Goal: Task Accomplishment & Management: Complete application form

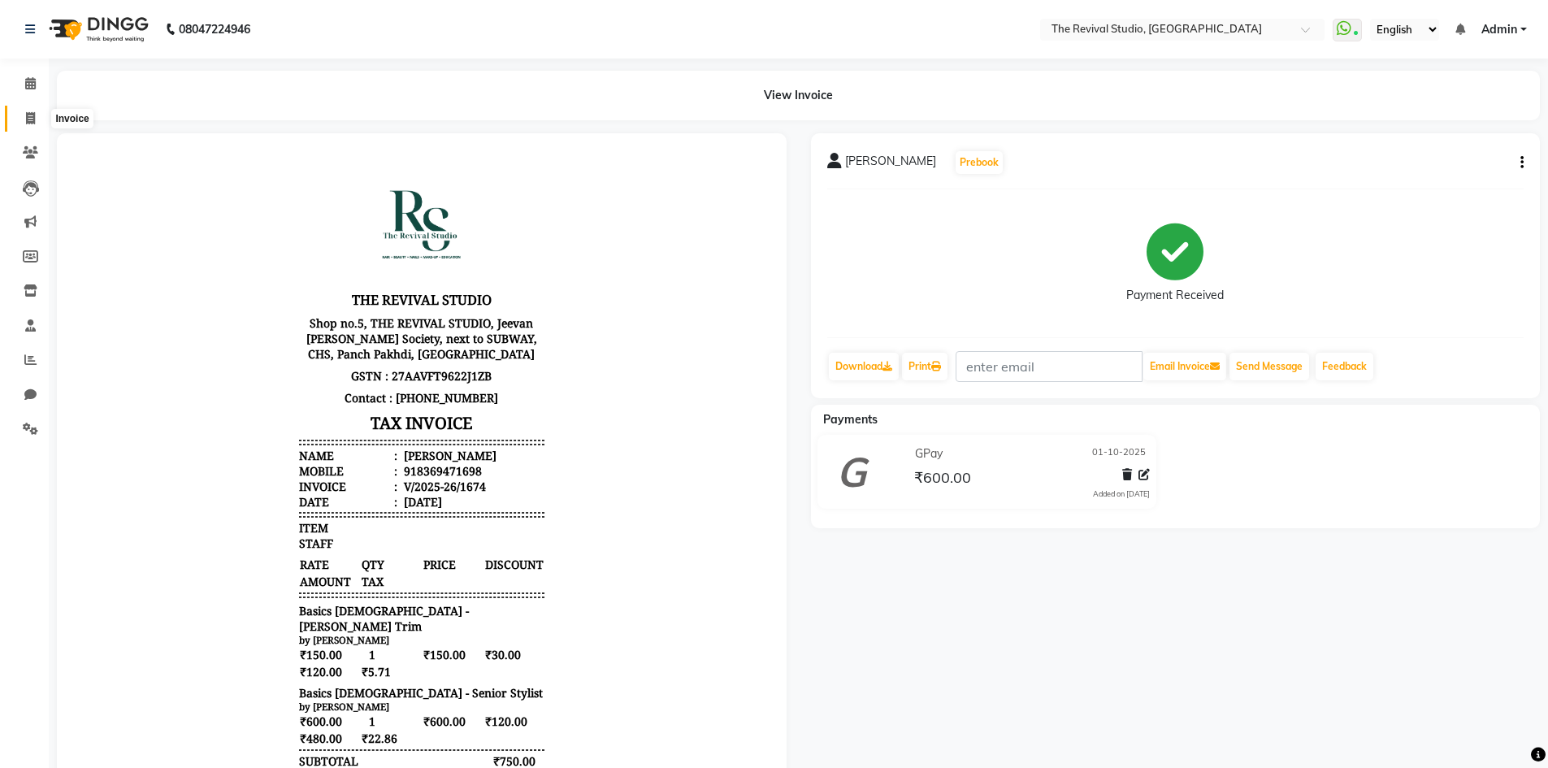
drag, startPoint x: 33, startPoint y: 116, endPoint x: 92, endPoint y: 119, distance: 59.4
click at [33, 116] on icon at bounding box center [30, 118] width 9 height 12
select select "service"
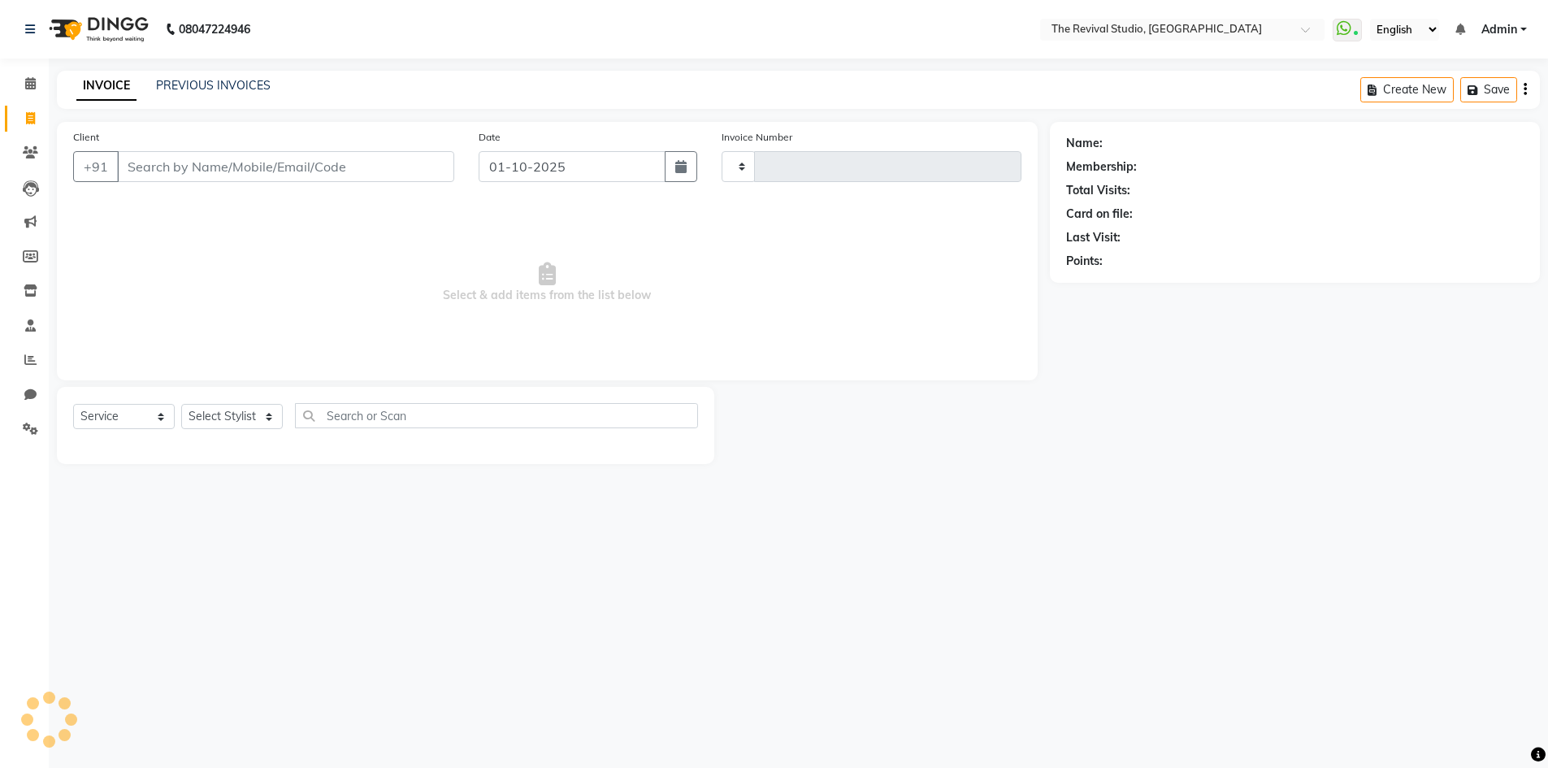
type input "1675"
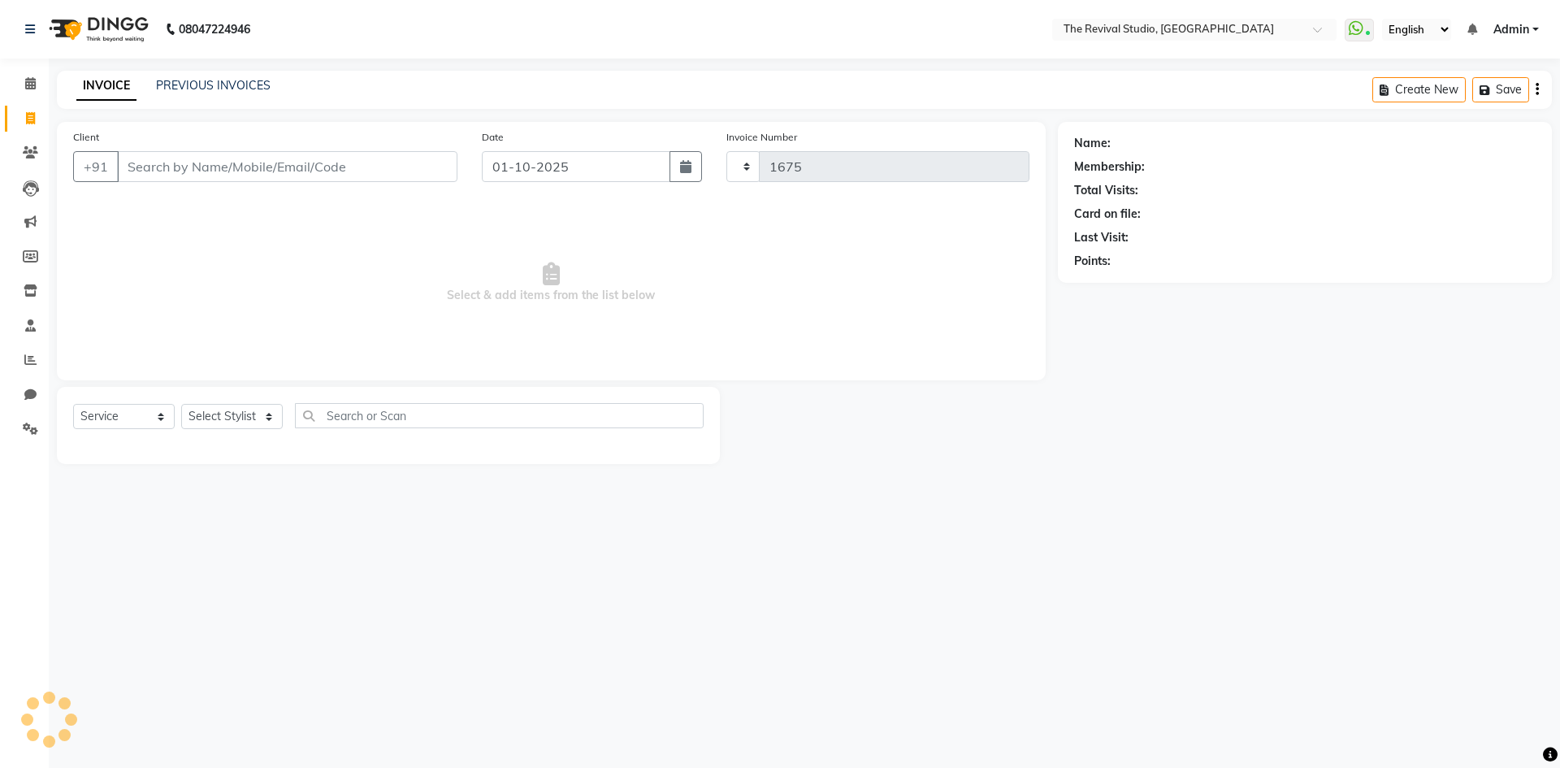
select select "7991"
click at [297, 150] on div "Client +91" at bounding box center [265, 161] width 409 height 67
click at [289, 174] on input "Client" at bounding box center [287, 166] width 341 height 31
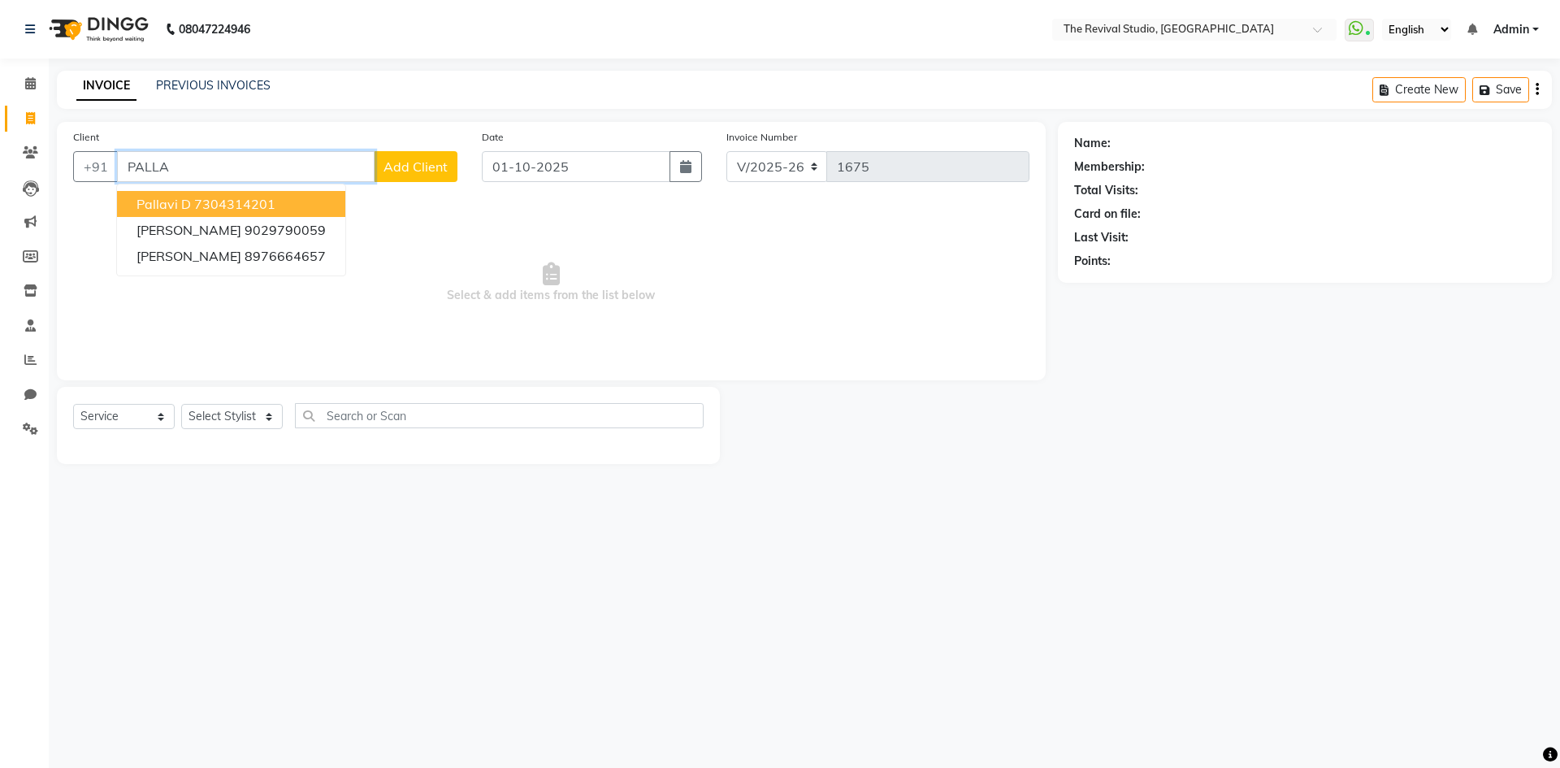
click at [214, 199] on ngb-highlight "7304314201" at bounding box center [234, 204] width 81 height 16
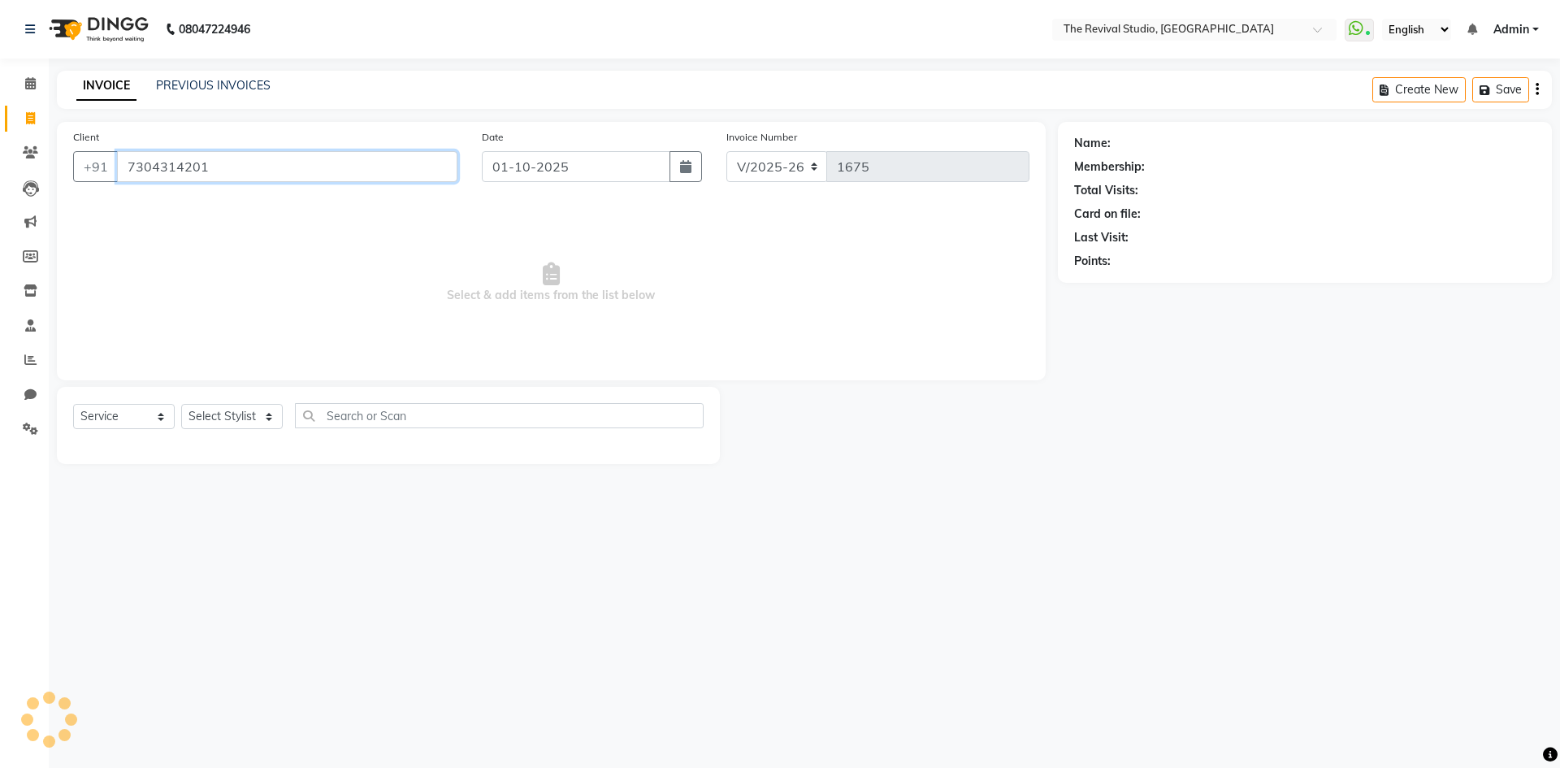
type input "7304314201"
click at [223, 418] on select "Select Stylist BHARTI [PERSON_NAME] Dingg GAYATRI [PERSON_NAME] [PERSON_NAME] R…" at bounding box center [232, 416] width 102 height 25
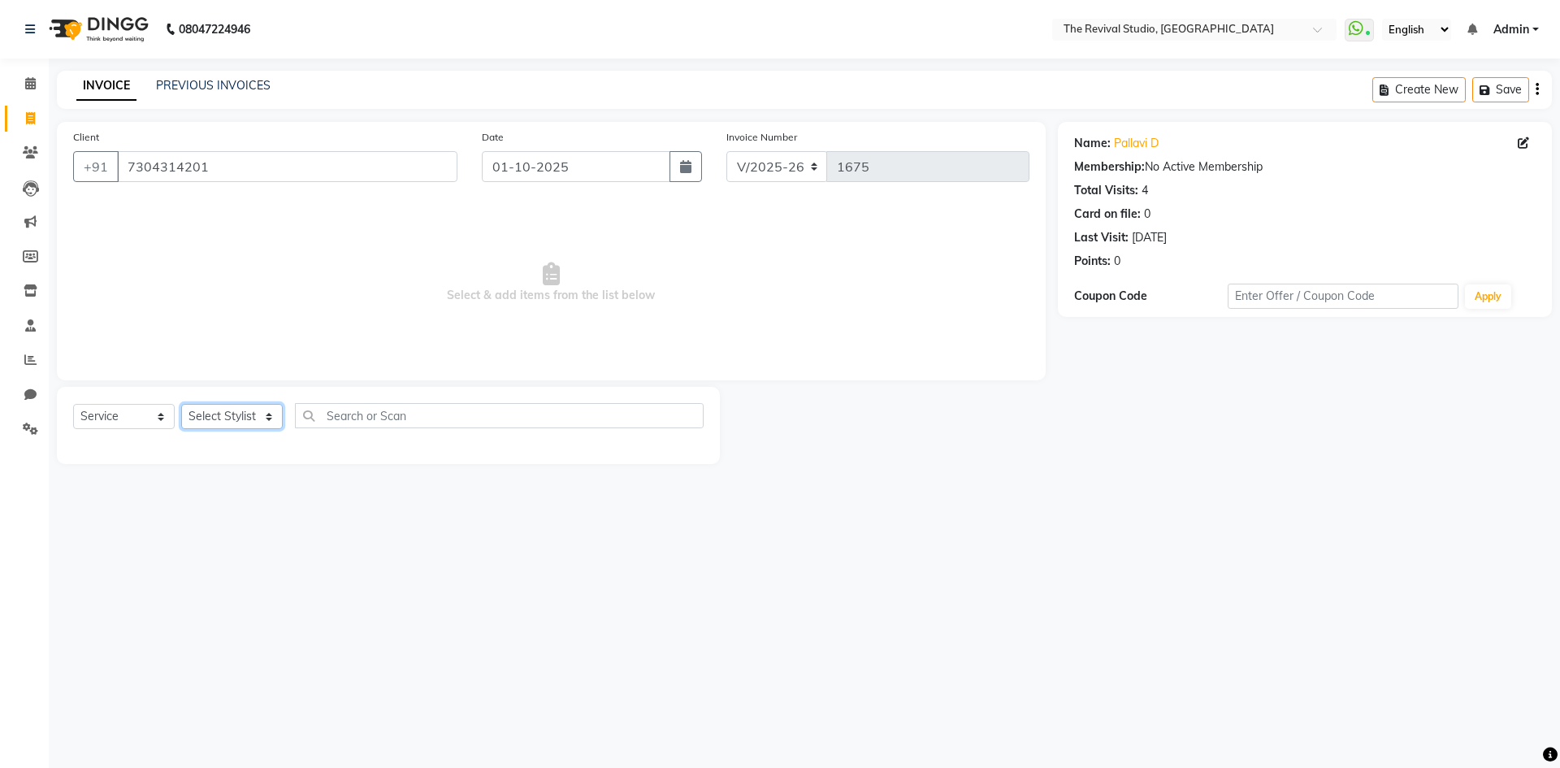
select select "76737"
click at [181, 404] on select "Select Stylist BHARTI [PERSON_NAME] Dingg GAYATRI [PERSON_NAME] [PERSON_NAME] R…" at bounding box center [232, 416] width 102 height 25
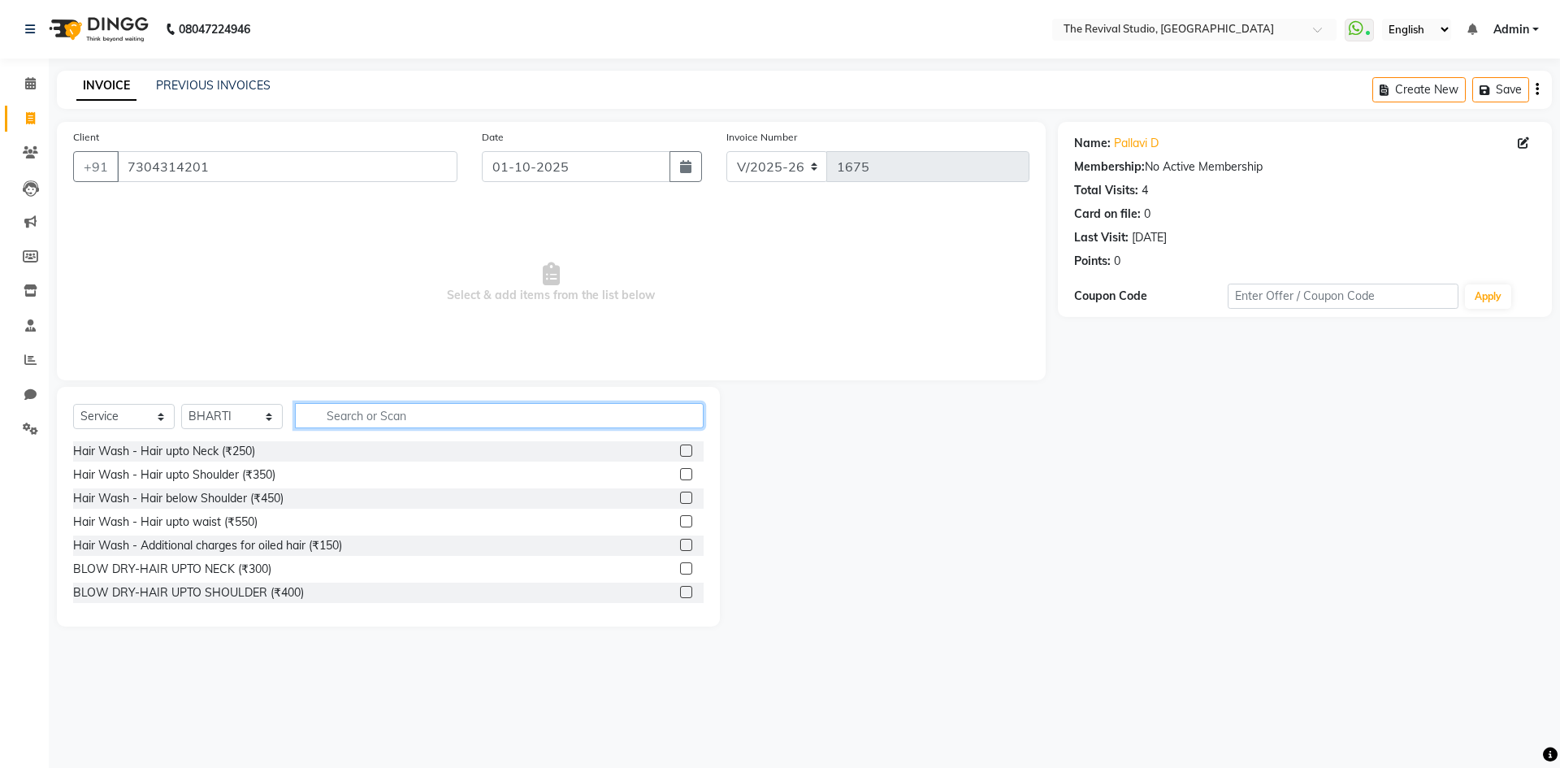
click at [356, 414] on input "text" at bounding box center [499, 415] width 409 height 25
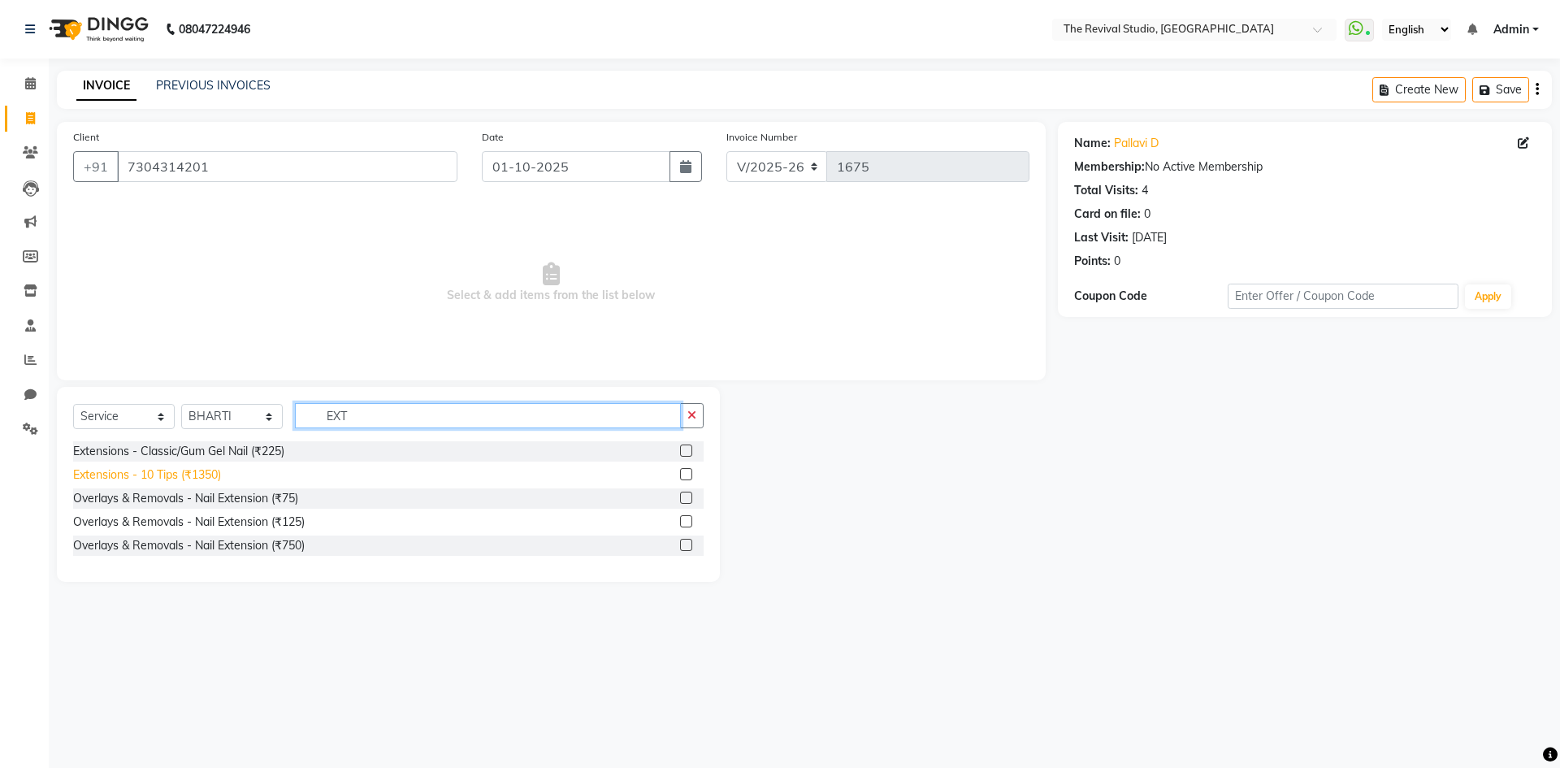
type input "EXT"
click at [193, 471] on div "Extensions - 10 Tips (₹1350)" at bounding box center [147, 474] width 148 height 17
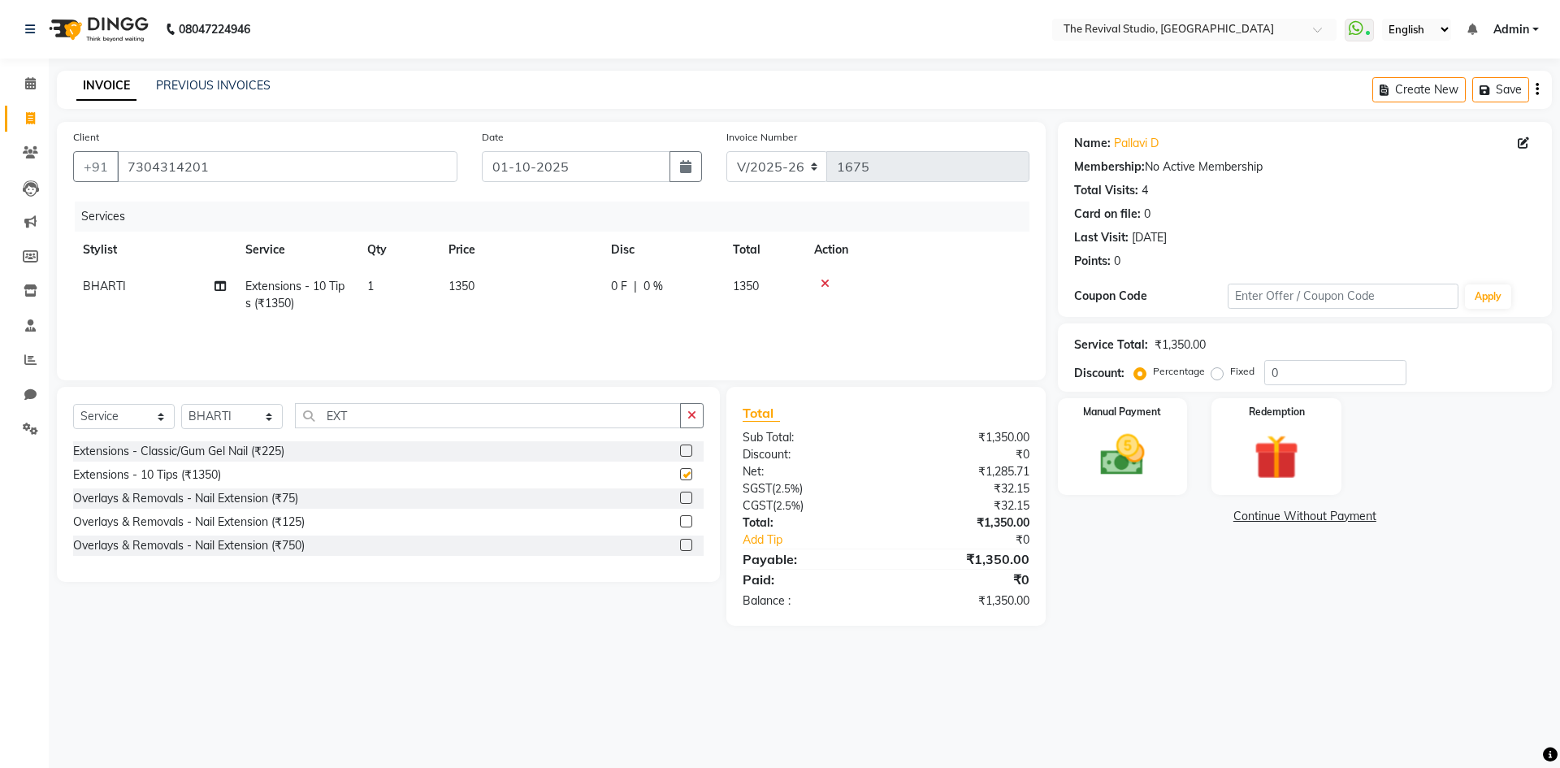
checkbox input "false"
drag, startPoint x: 458, startPoint y: 276, endPoint x: 521, endPoint y: 293, distance: 64.9
click at [459, 276] on td "1350" at bounding box center [520, 295] width 163 height 54
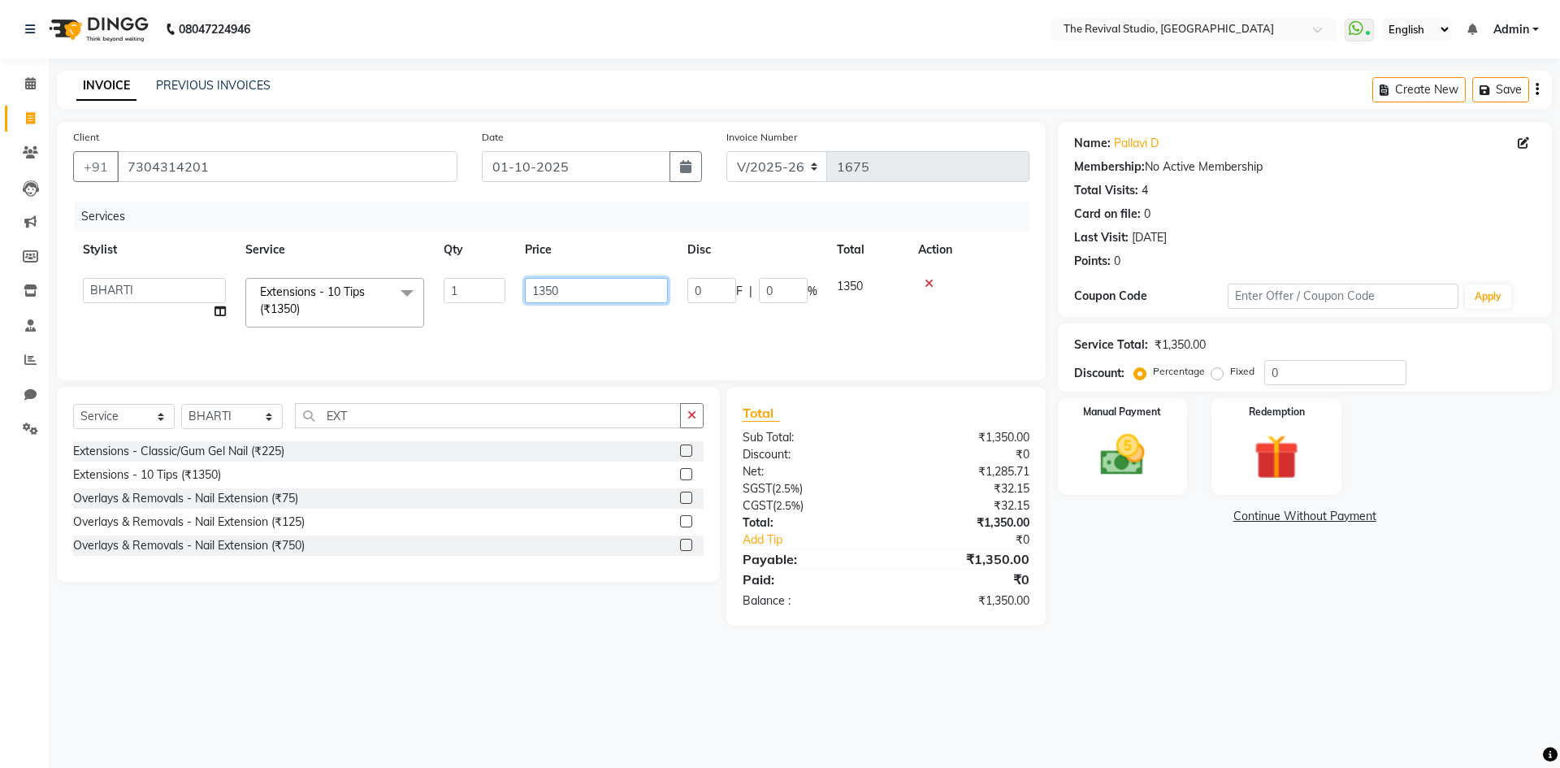
click at [563, 285] on input "1350" at bounding box center [596, 290] width 143 height 25
type input "1"
type input "9"
type input "2448"
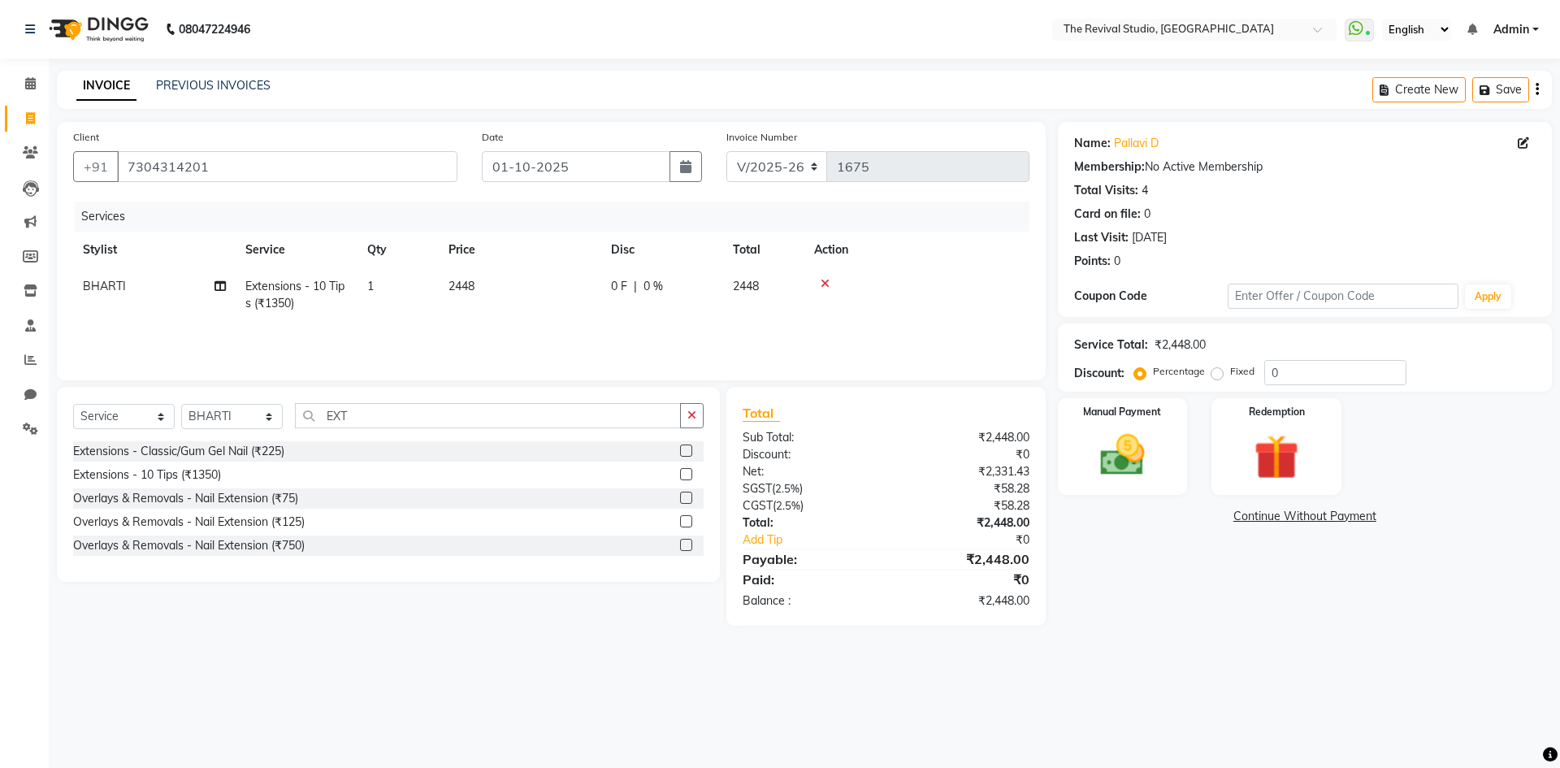
click at [534, 327] on div "Services Stylist Service Qty Price Disc Total Action BHARTI Extensions - 10 Tip…" at bounding box center [551, 283] width 957 height 163
click at [229, 416] on select "Select Stylist BHARTI [PERSON_NAME] Dingg GAYATRI [PERSON_NAME] [PERSON_NAME] R…" at bounding box center [232, 416] width 102 height 25
select select "76738"
click at [181, 404] on select "Select Stylist BHARTI [PERSON_NAME] Dingg GAYATRI [PERSON_NAME] [PERSON_NAME] R…" at bounding box center [232, 416] width 102 height 25
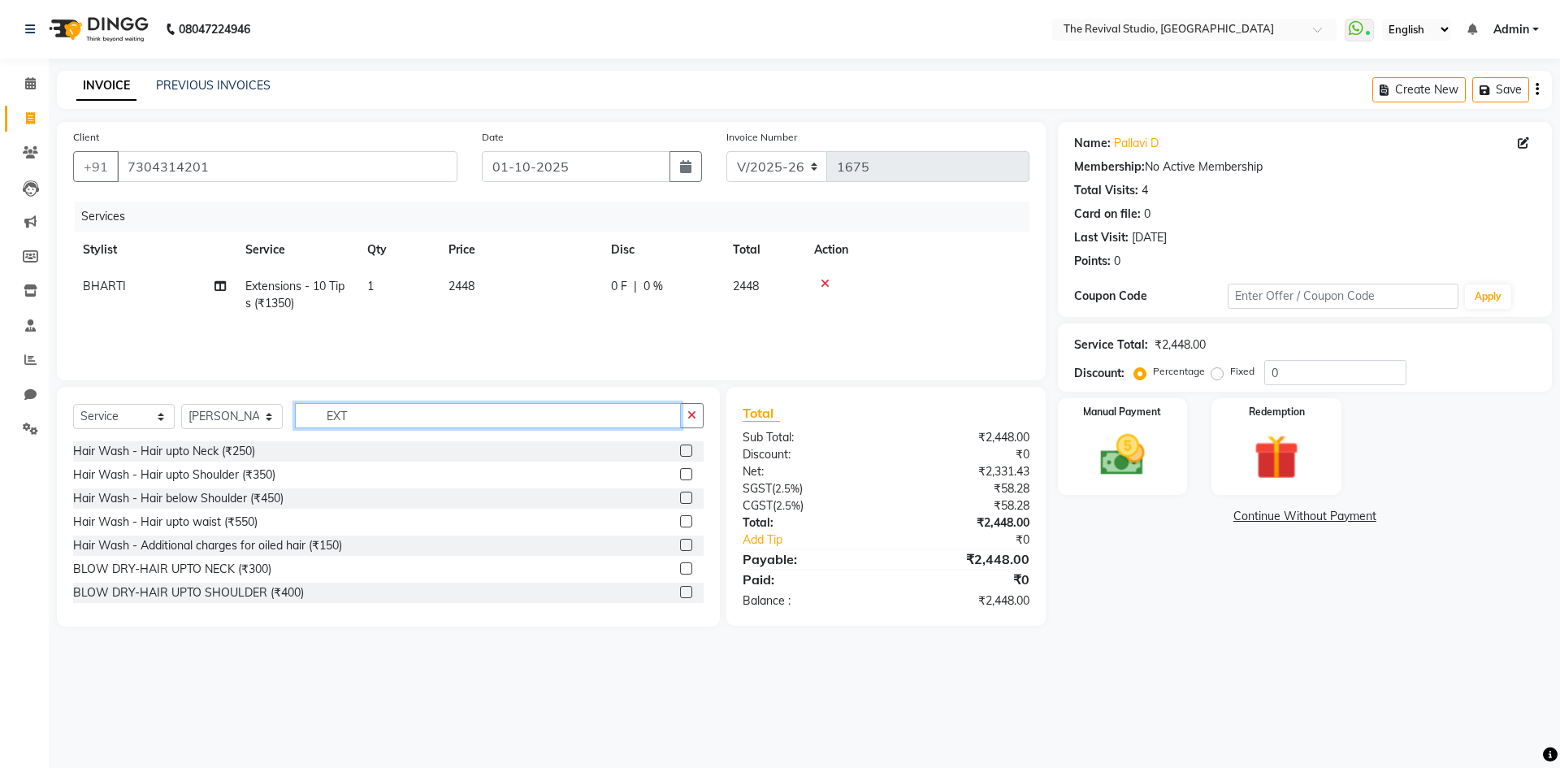
click at [357, 415] on input "EXT" at bounding box center [488, 415] width 386 height 25
type input "E"
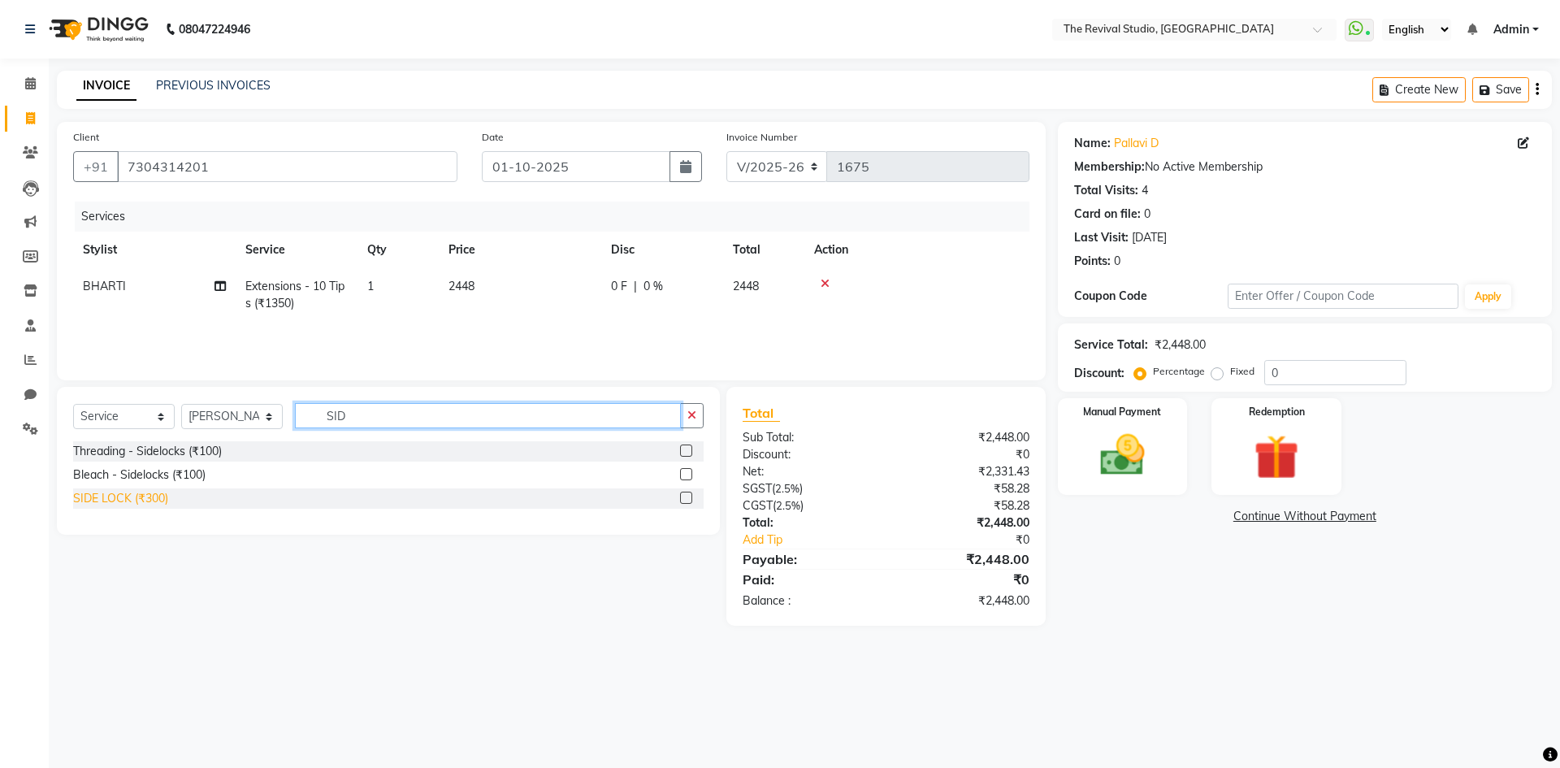
type input "SID"
click at [128, 497] on div "SIDE LOCK (₹300)" at bounding box center [120, 498] width 95 height 17
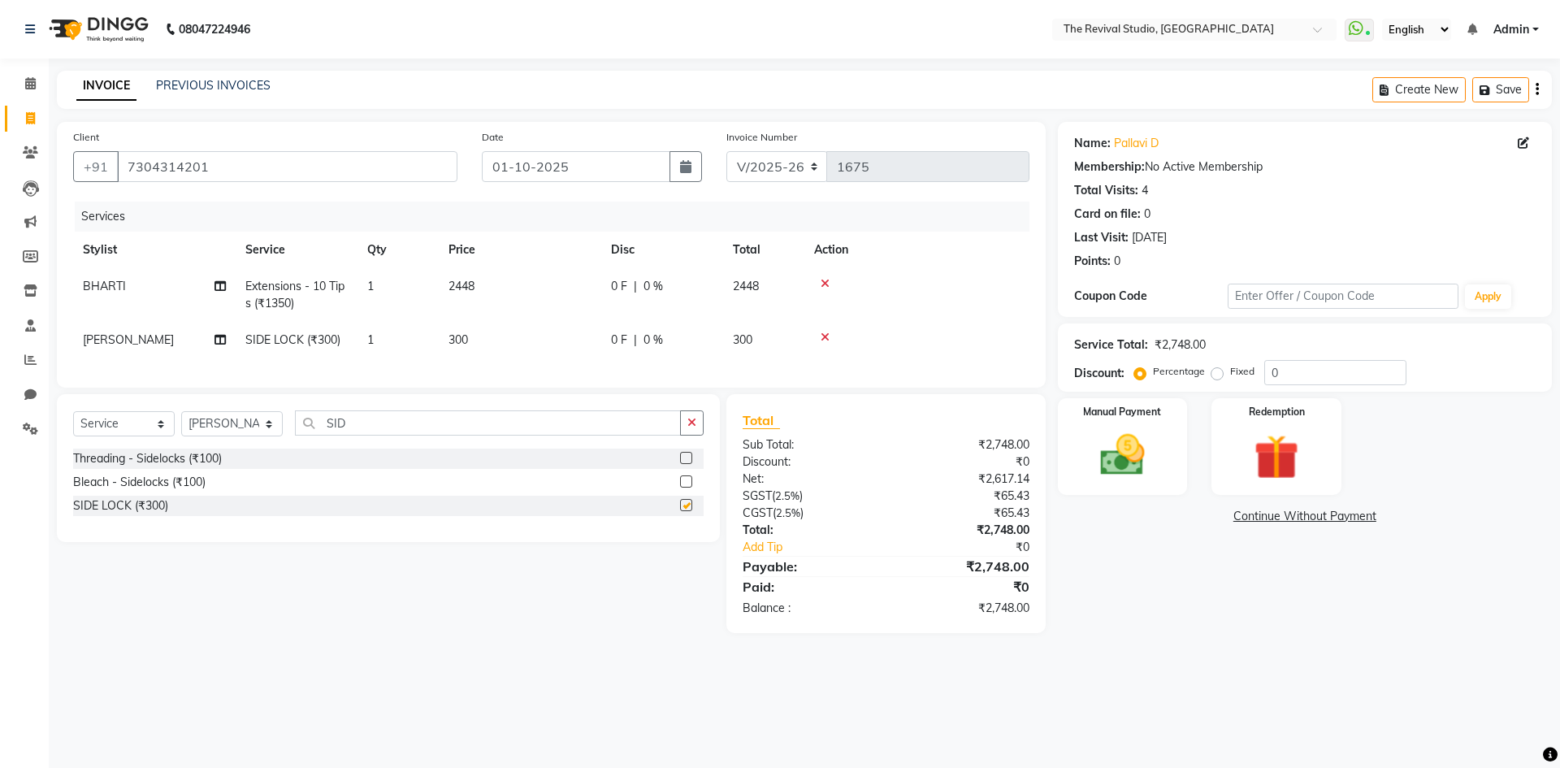
checkbox input "false"
click at [1155, 471] on img at bounding box center [1123, 455] width 76 height 54
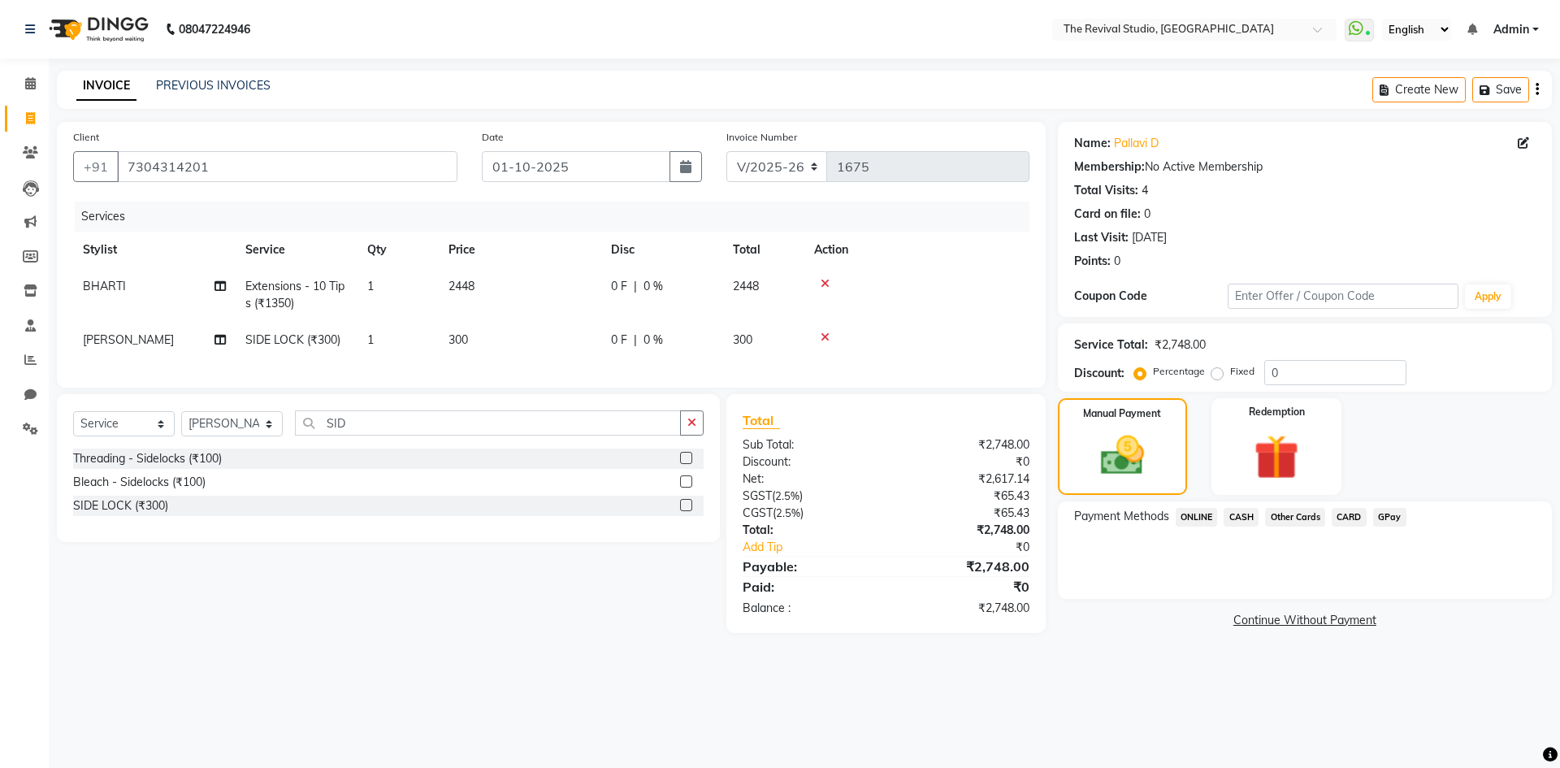
click at [1382, 518] on span "GPay" at bounding box center [1389, 517] width 33 height 19
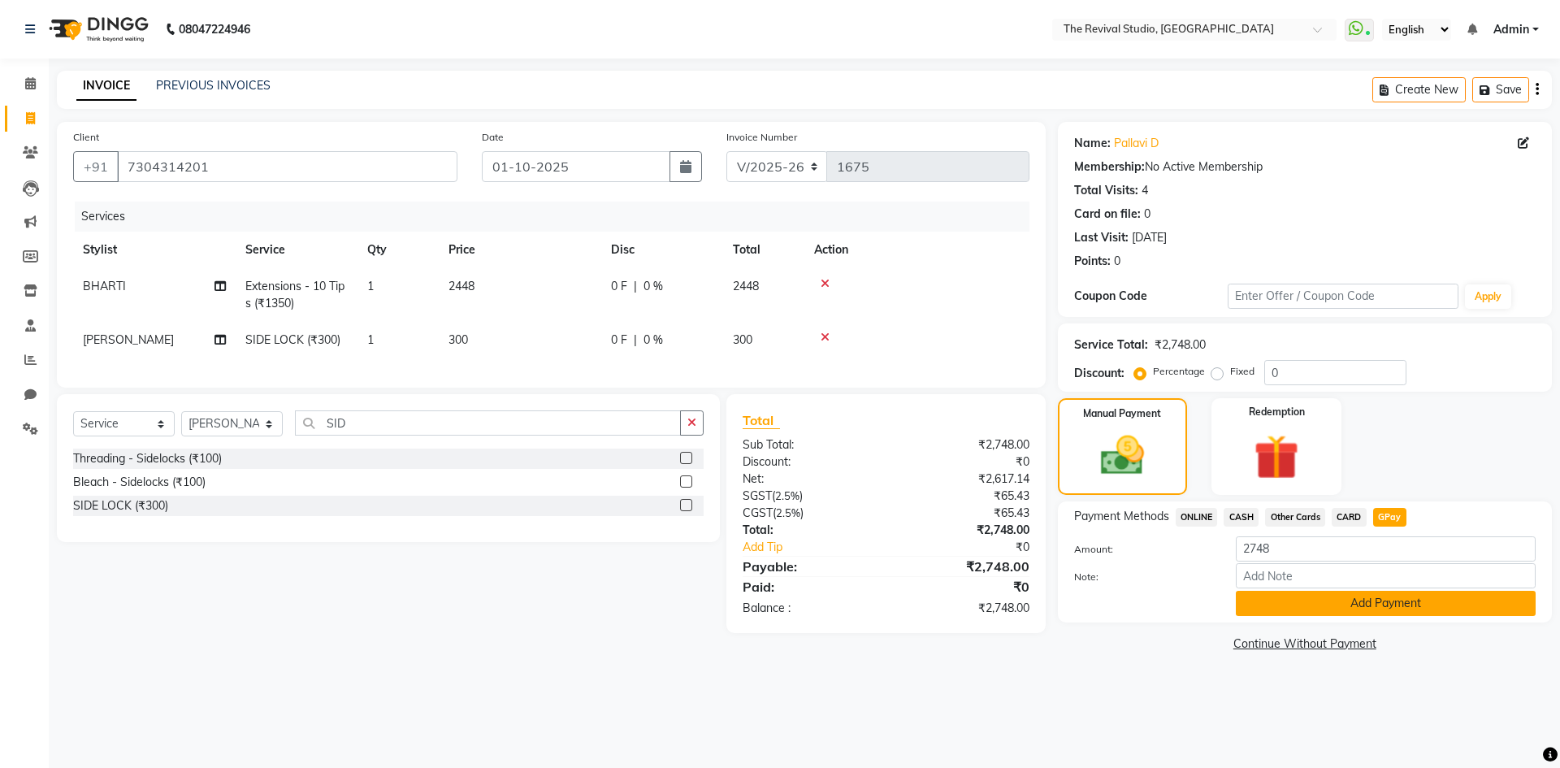
click at [1311, 605] on button "Add Payment" at bounding box center [1386, 603] width 300 height 25
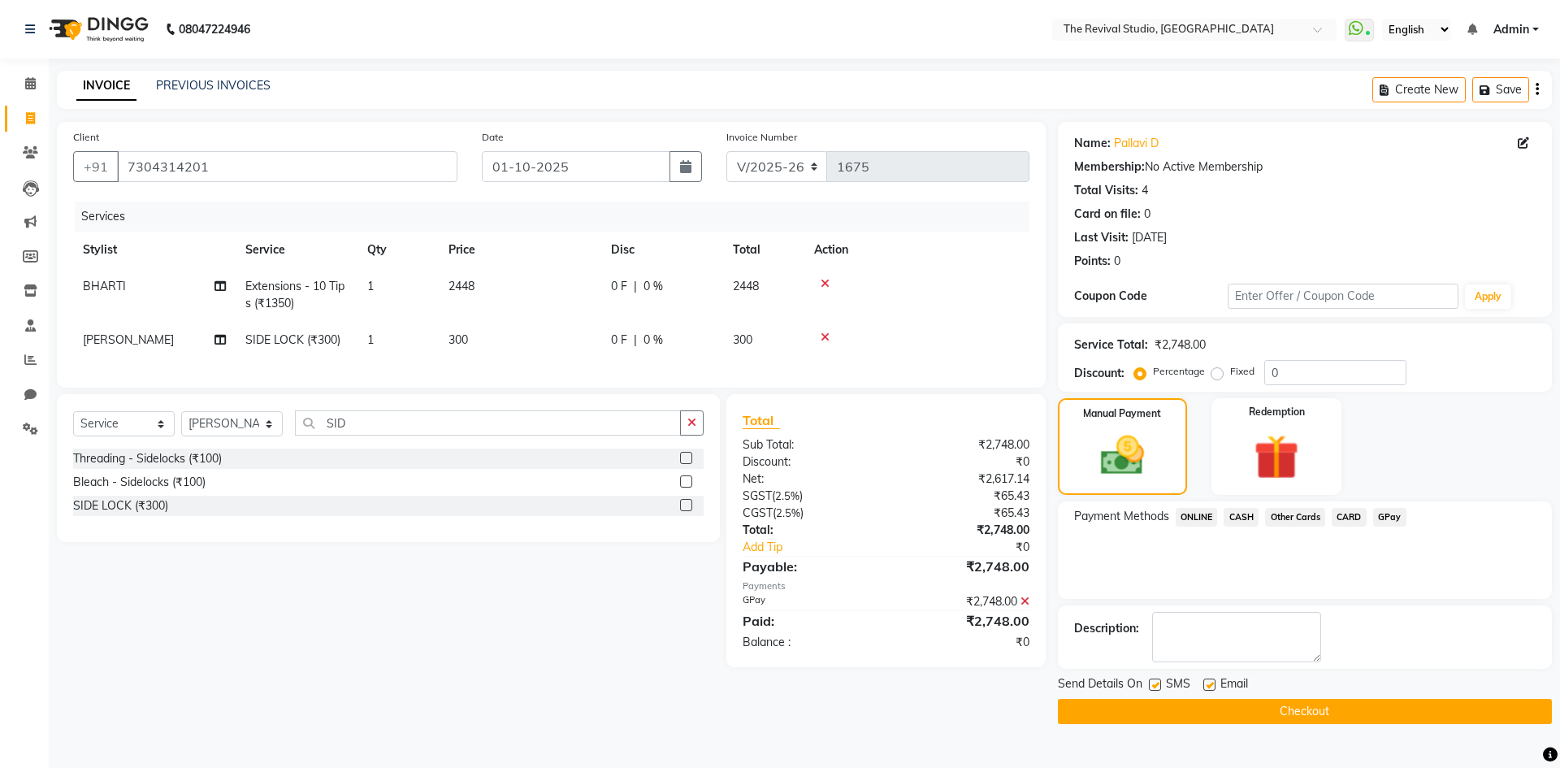
click at [1257, 704] on button "Checkout" at bounding box center [1305, 711] width 494 height 25
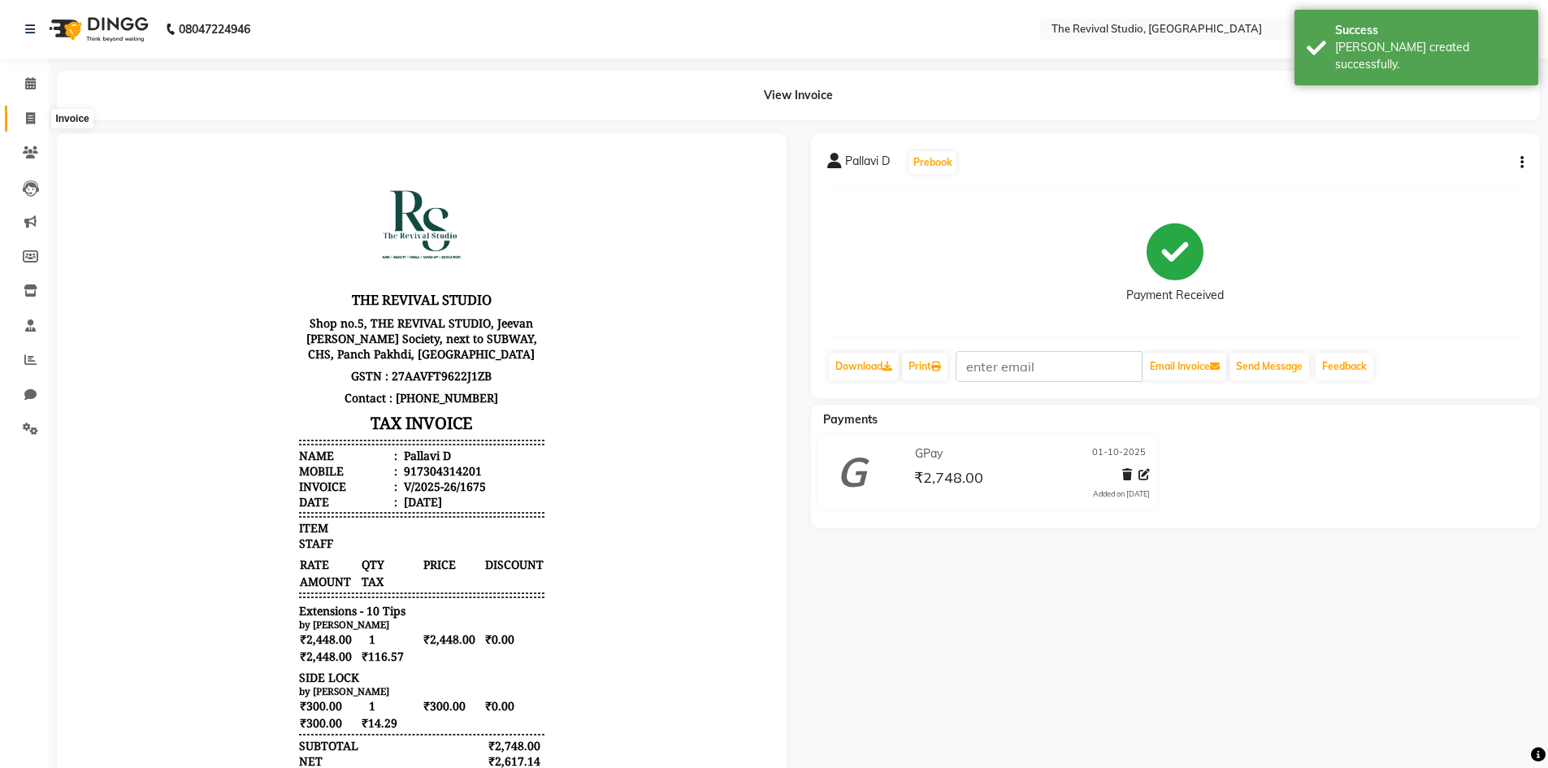
click at [30, 117] on icon at bounding box center [30, 118] width 9 height 12
select select "7991"
select select "service"
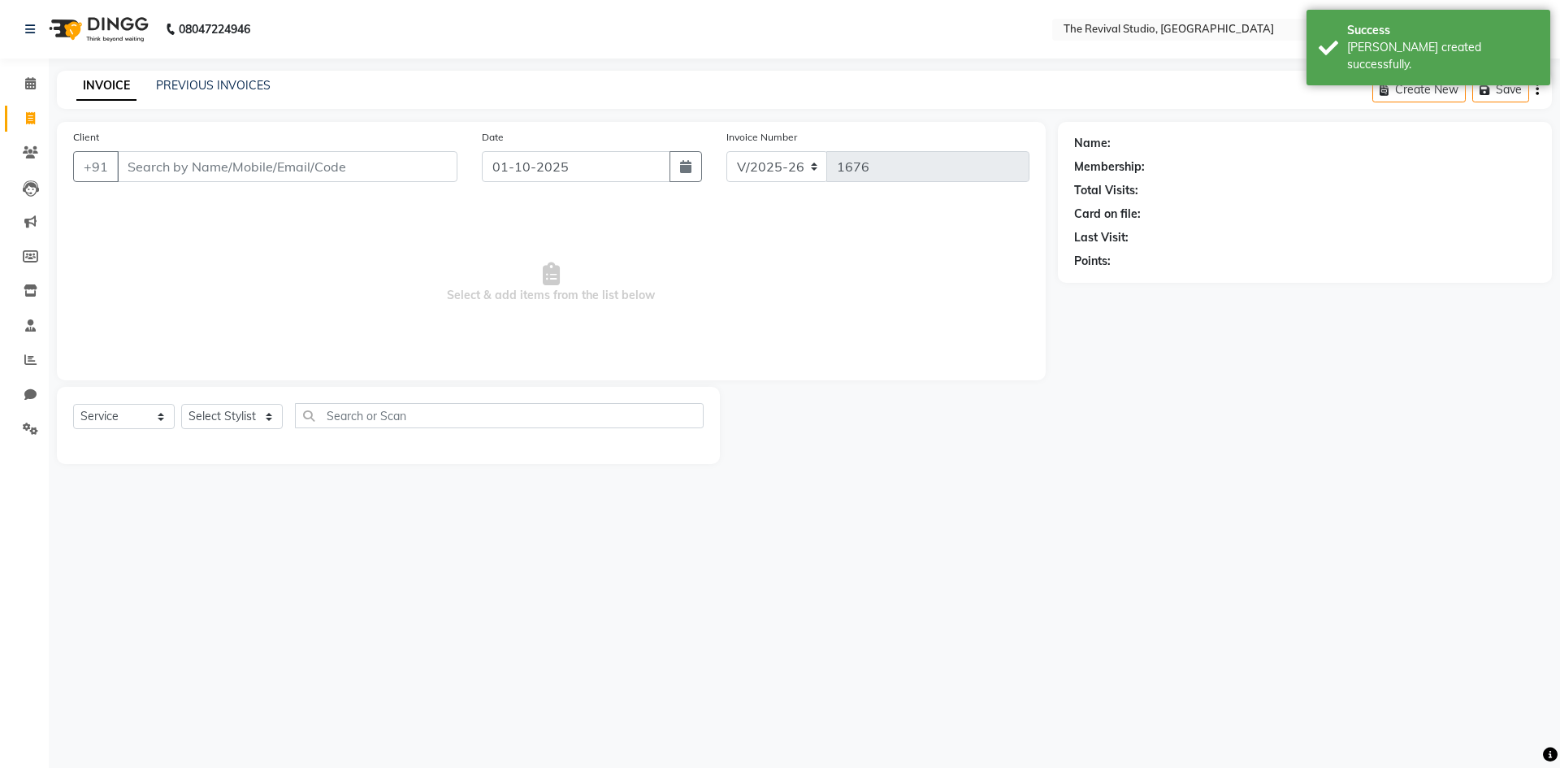
click at [739, 275] on span "Select & add items from the list below" at bounding box center [551, 283] width 957 height 163
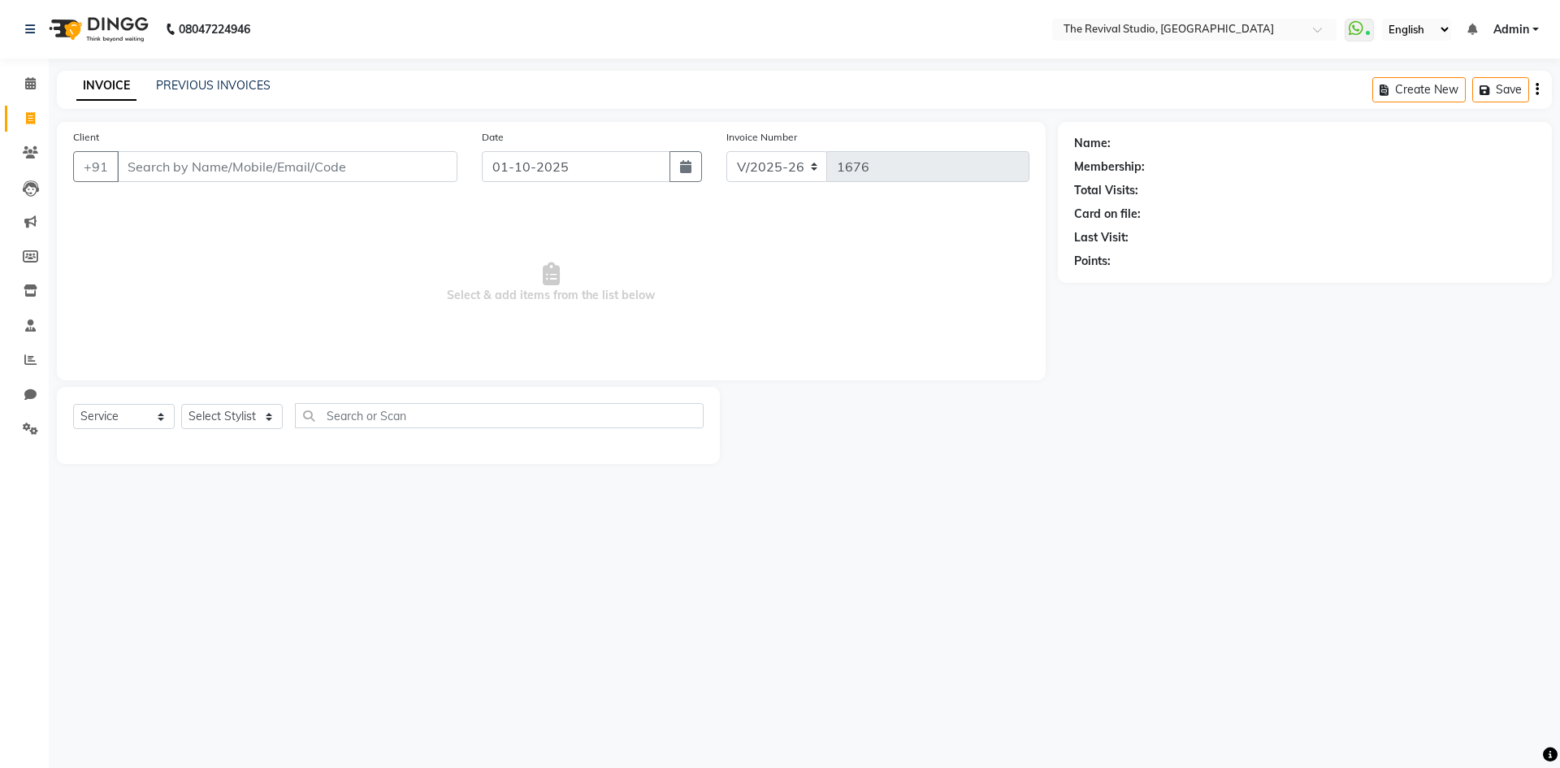
drag, startPoint x: 1093, startPoint y: 284, endPoint x: 924, endPoint y: 259, distance: 170.9
click at [1093, 284] on div "Name: Membership: Total Visits: Card on file: Last Visit: Points:" at bounding box center [1311, 293] width 506 height 342
click at [228, 176] on input "Client" at bounding box center [287, 166] width 341 height 31
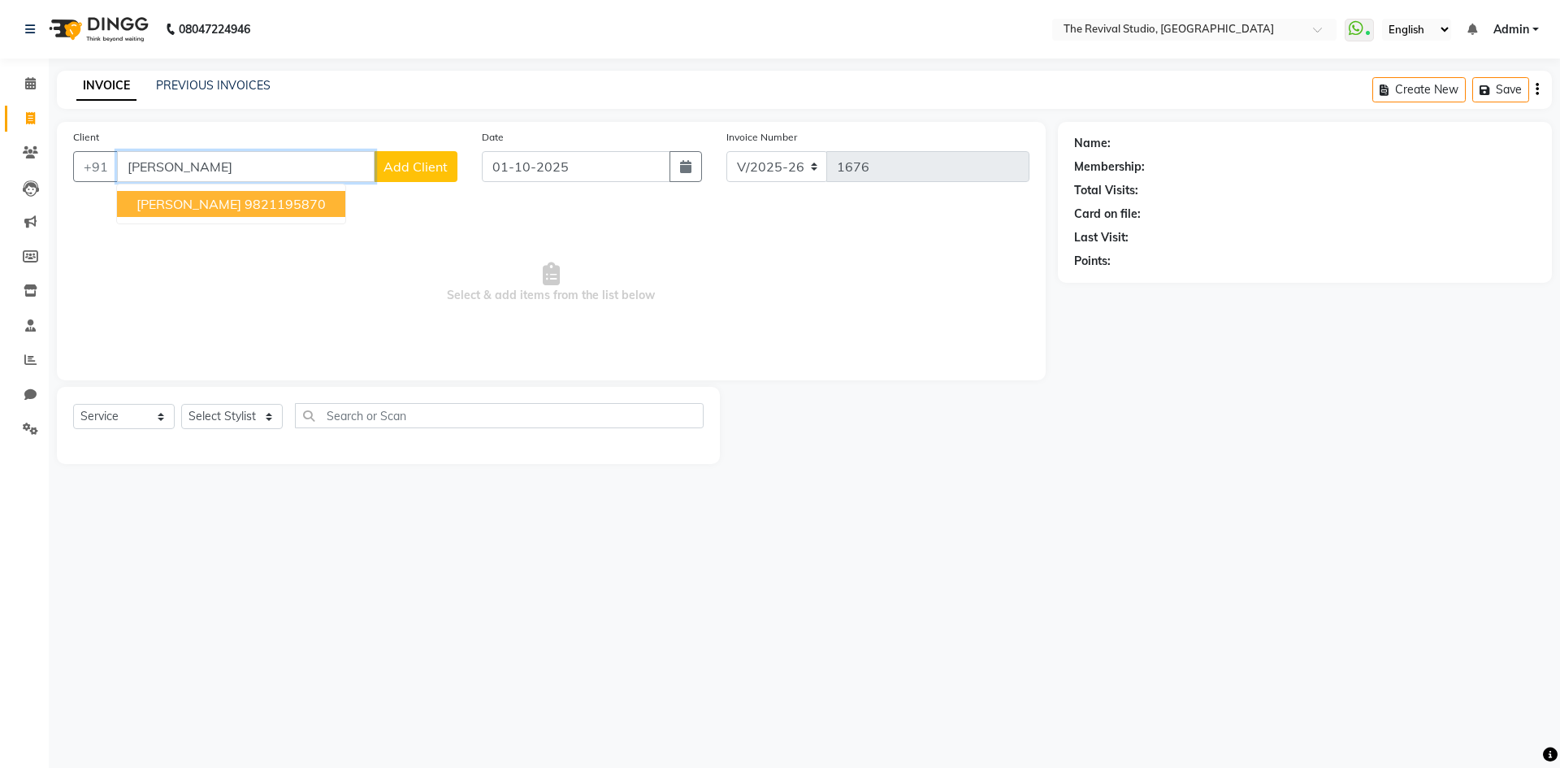
click at [205, 207] on span "[PERSON_NAME]" at bounding box center [189, 204] width 105 height 16
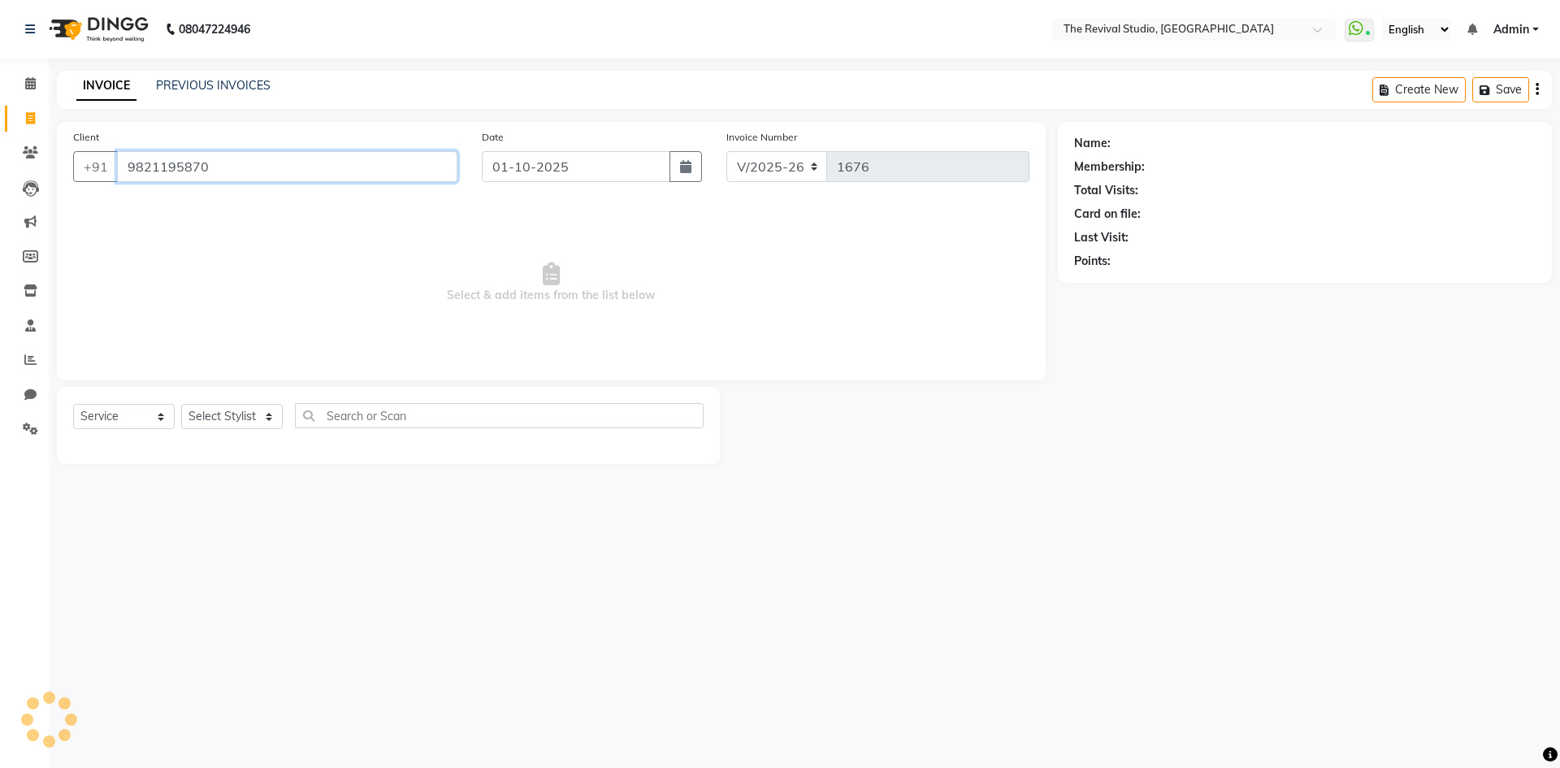
type input "9821195870"
click at [258, 417] on select "Select Stylist BHARTI [PERSON_NAME] Dingg GAYATRI [PERSON_NAME] [PERSON_NAME] R…" at bounding box center [232, 416] width 102 height 25
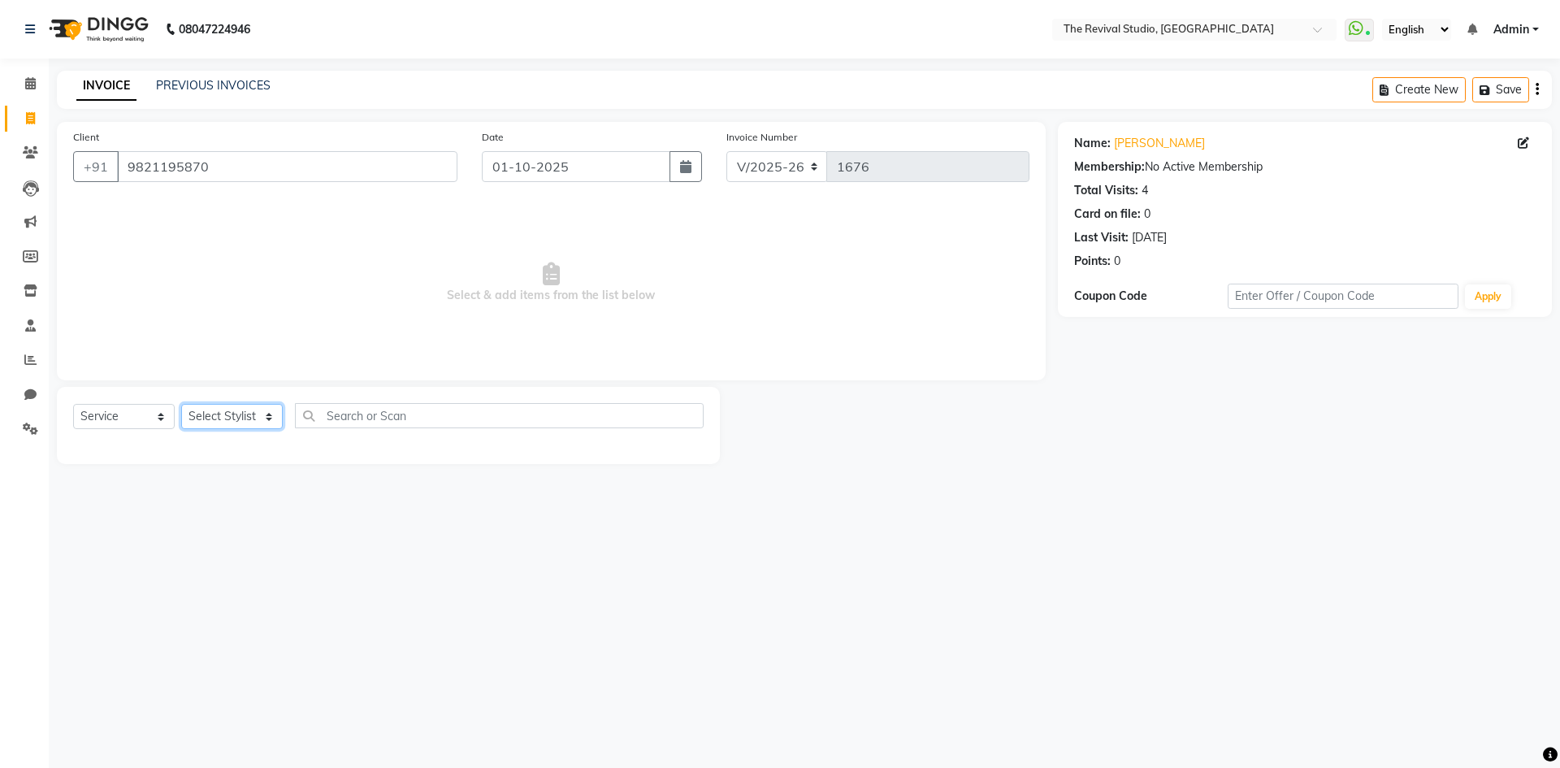
select select "76728"
click at [181, 404] on select "Select Stylist BHARTI [PERSON_NAME] Dingg GAYATRI [PERSON_NAME] [PERSON_NAME] R…" at bounding box center [232, 416] width 102 height 25
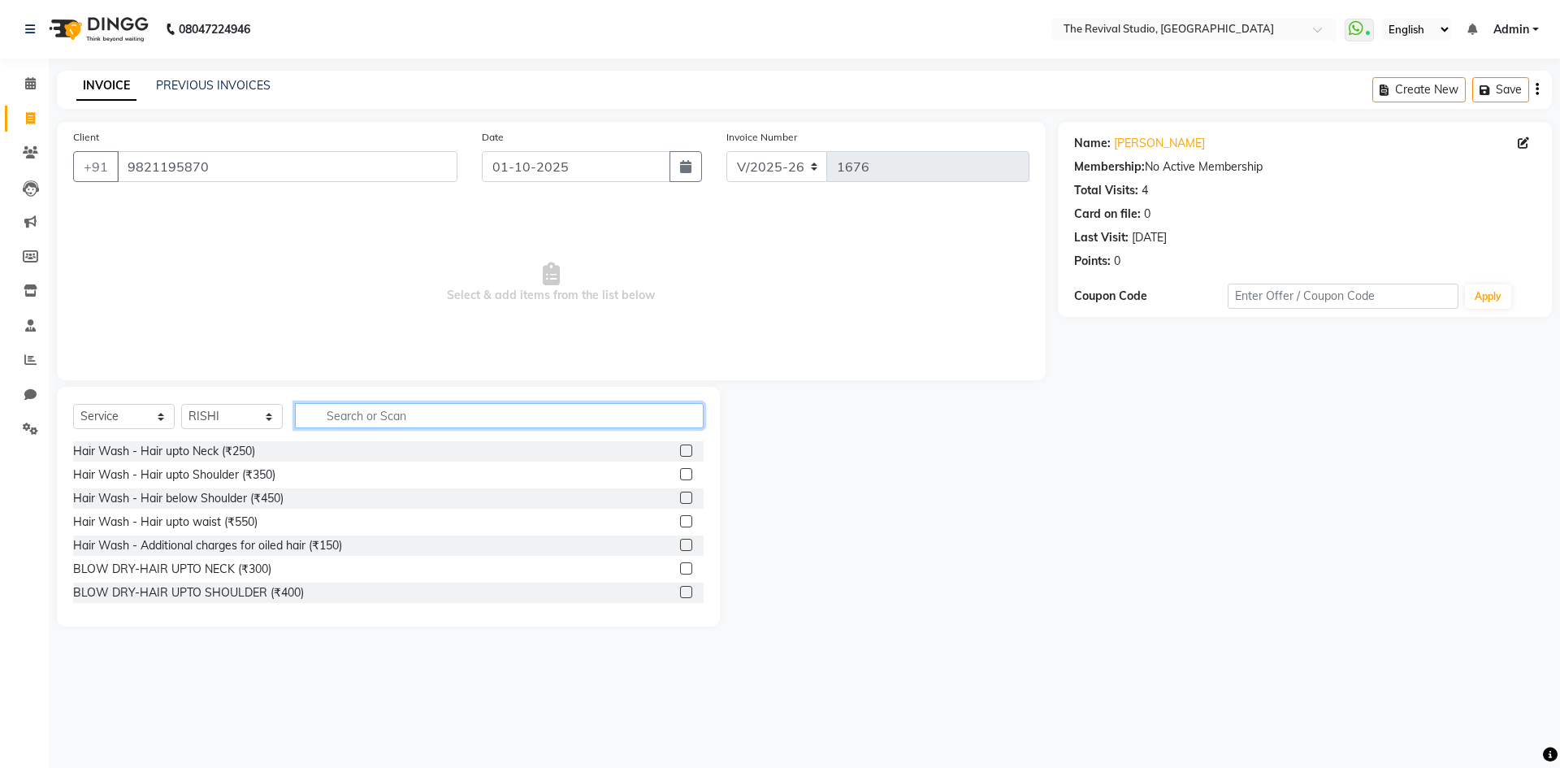
click at [356, 420] on input "text" at bounding box center [499, 415] width 409 height 25
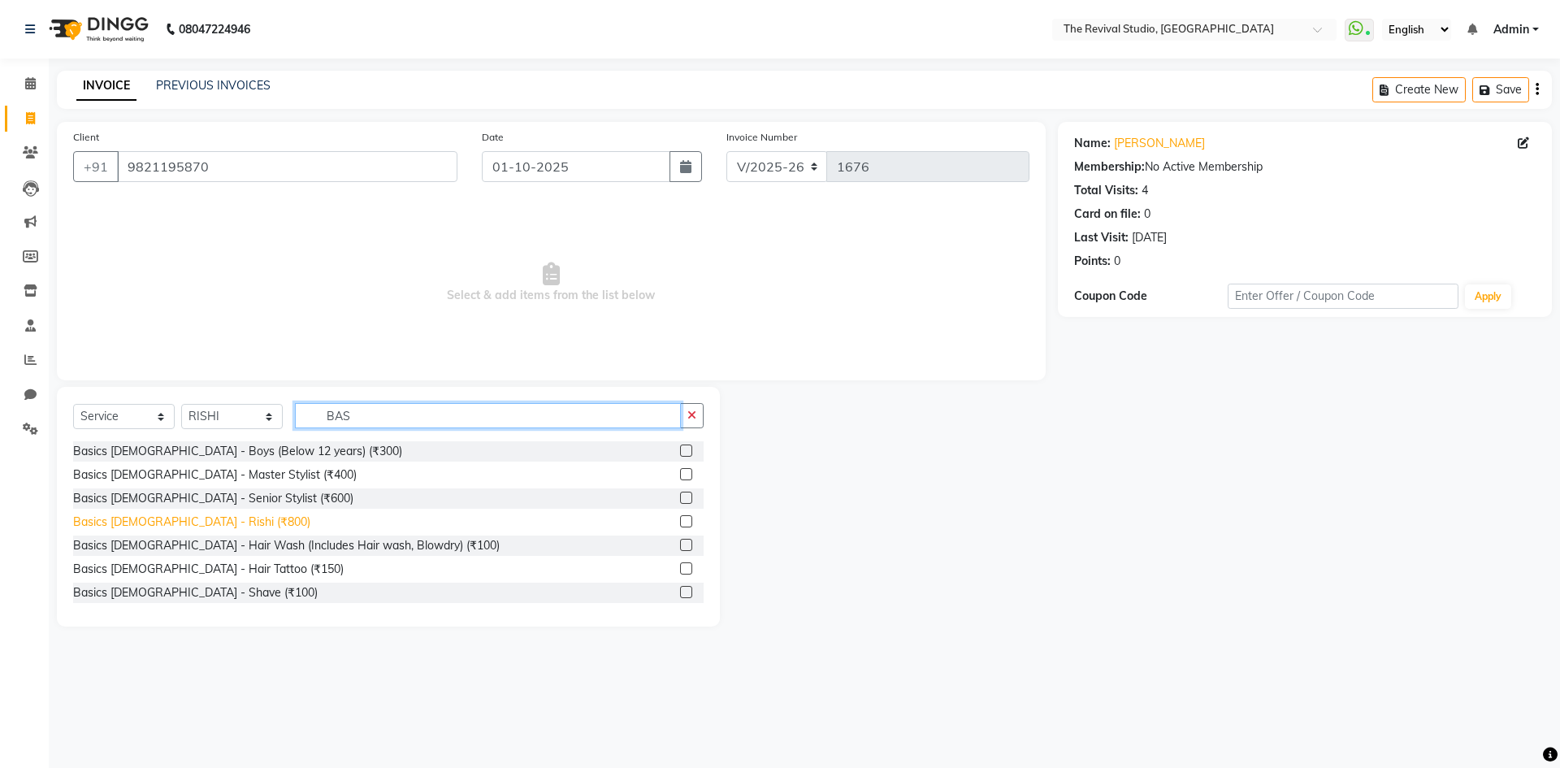
type input "BAS"
click at [173, 522] on div "Basics [DEMOGRAPHIC_DATA] - Rishi (₹800)" at bounding box center [191, 522] width 237 height 17
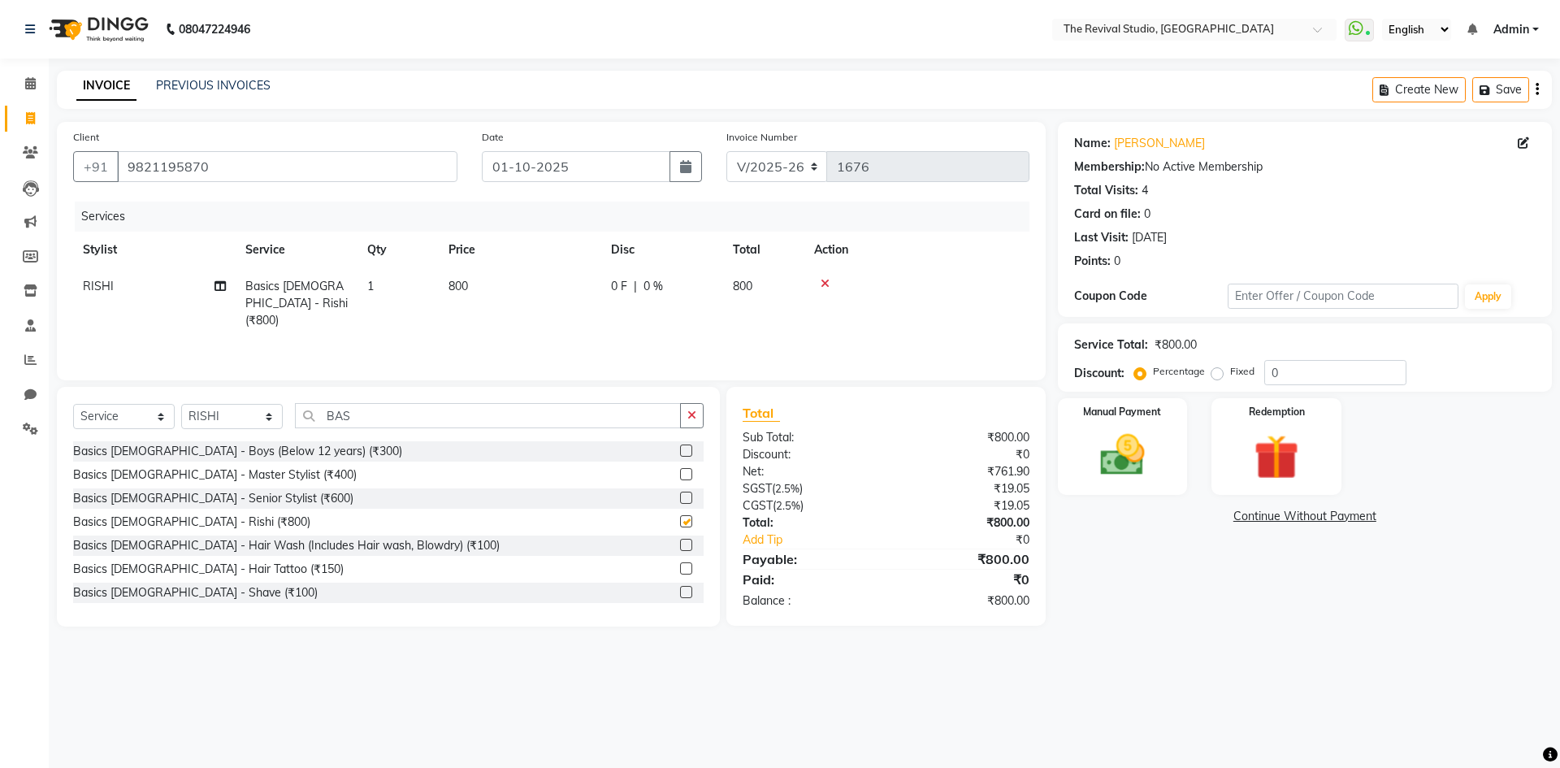
checkbox input "false"
click at [397, 404] on input "BAS" at bounding box center [488, 415] width 386 height 25
type input "B"
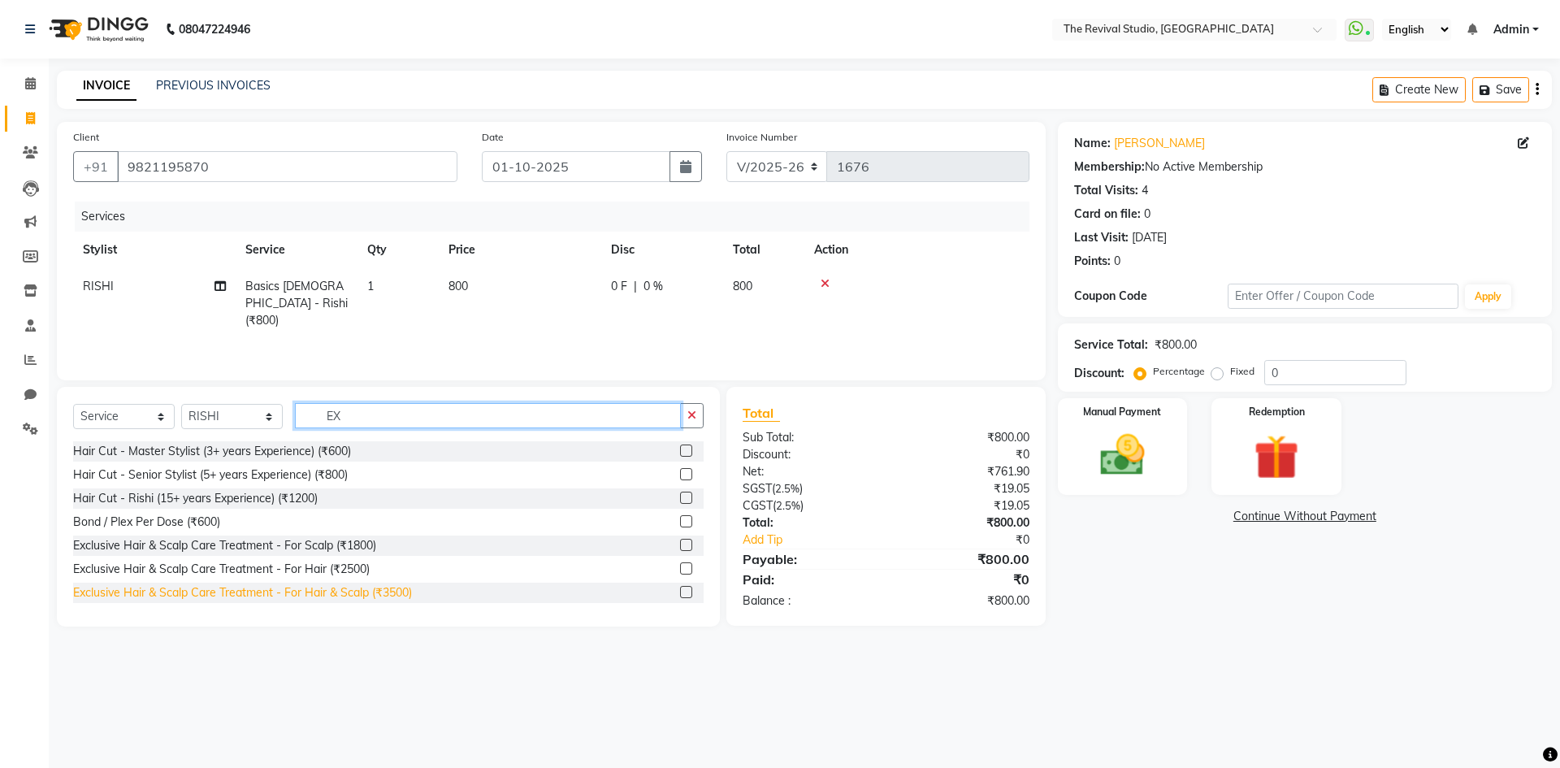
type input "EX"
click at [378, 594] on div "Exclusive Hair & Scalp Care Treatment - For Hair & Scalp (₹3500)" at bounding box center [242, 592] width 339 height 17
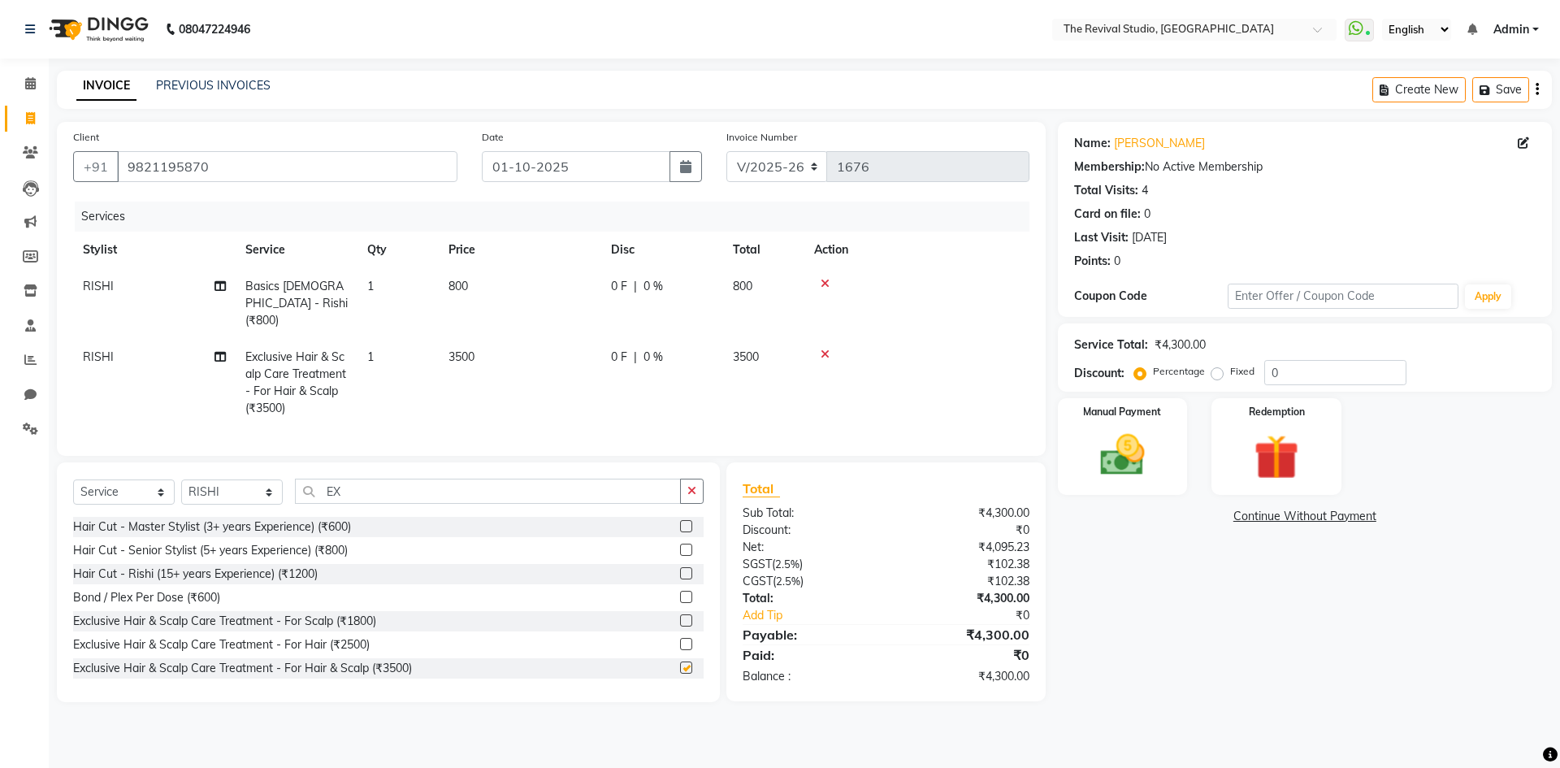
checkbox input "false"
drag, startPoint x: 496, startPoint y: 322, endPoint x: 493, endPoint y: 340, distance: 18.2
click at [495, 339] on td "3500" at bounding box center [520, 383] width 163 height 88
select select "76728"
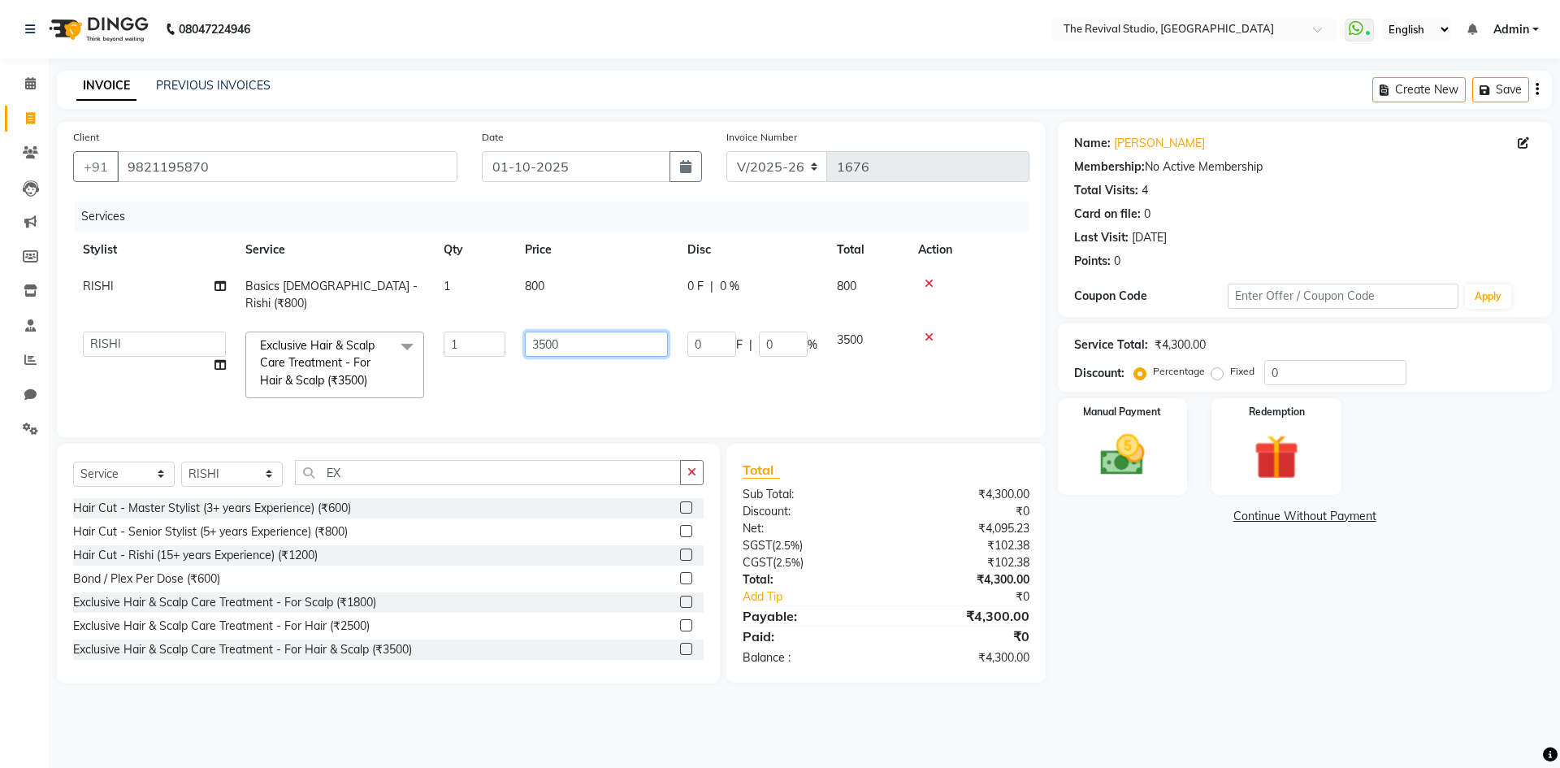
click at [612, 332] on input "3500" at bounding box center [596, 344] width 143 height 25
type input "3"
type input "3000"
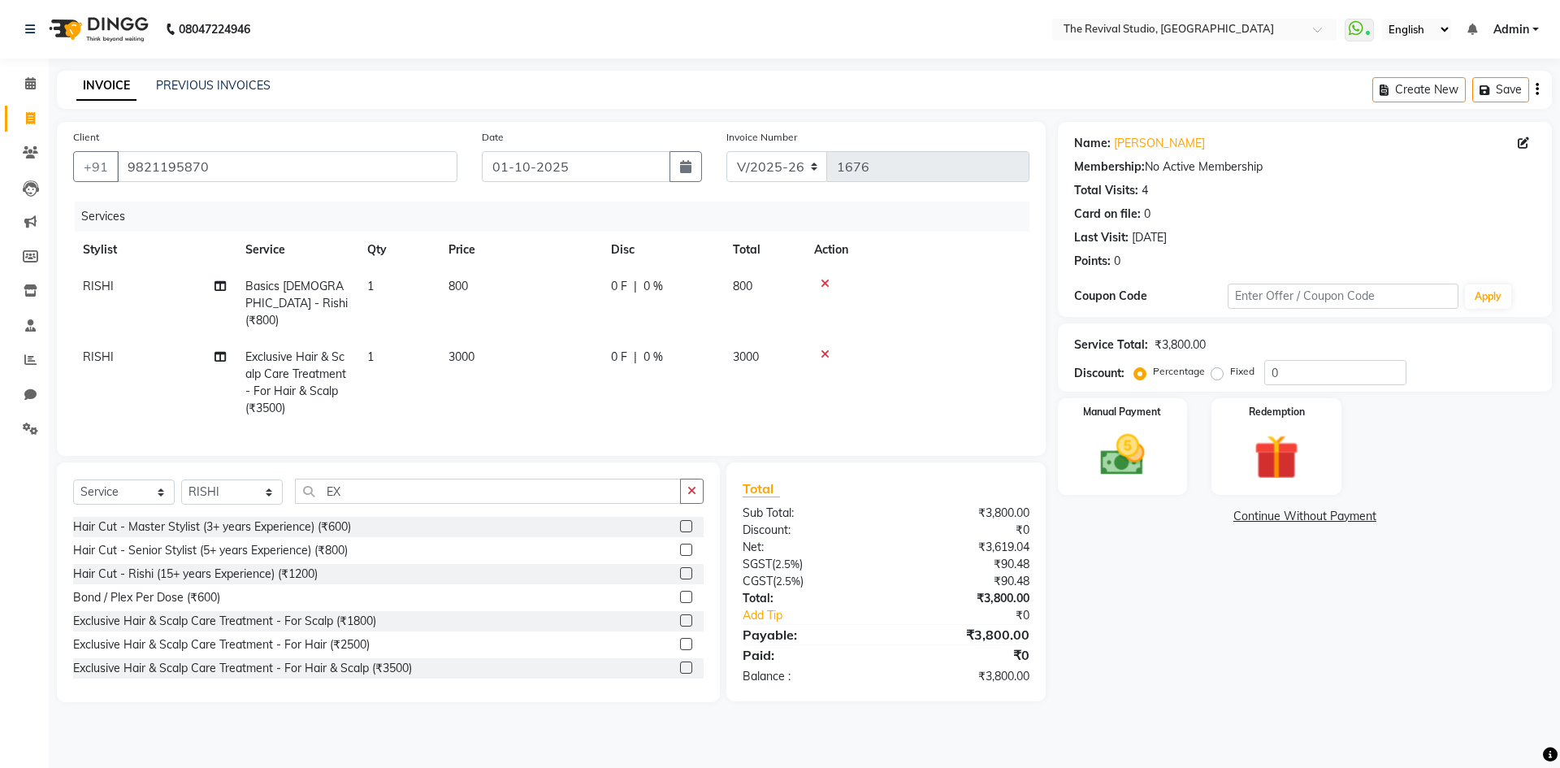
click at [592, 391] on td "3000" at bounding box center [520, 383] width 163 height 88
select select "76728"
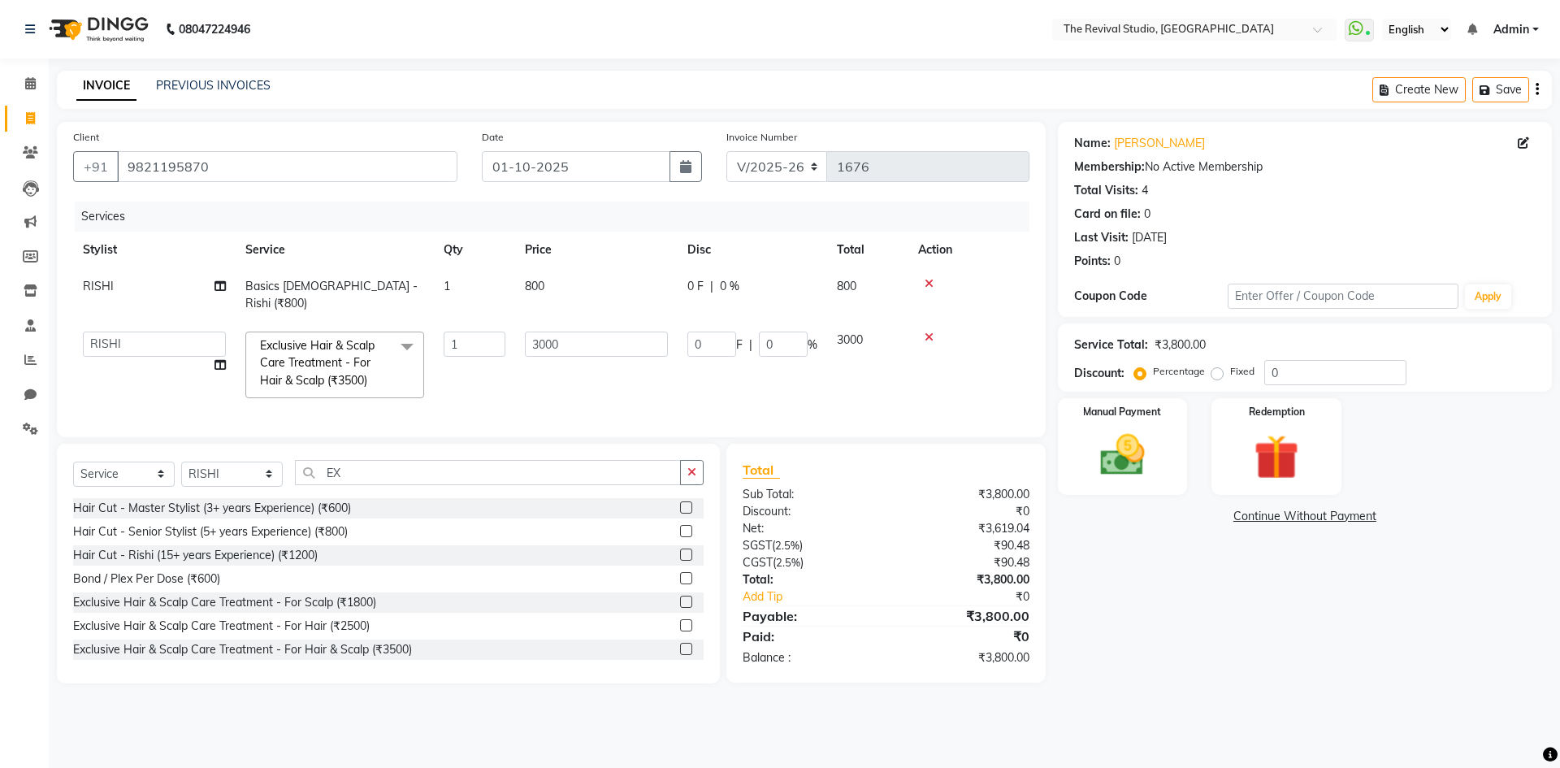
click at [553, 284] on td "800" at bounding box center [596, 295] width 163 height 54
select select "76728"
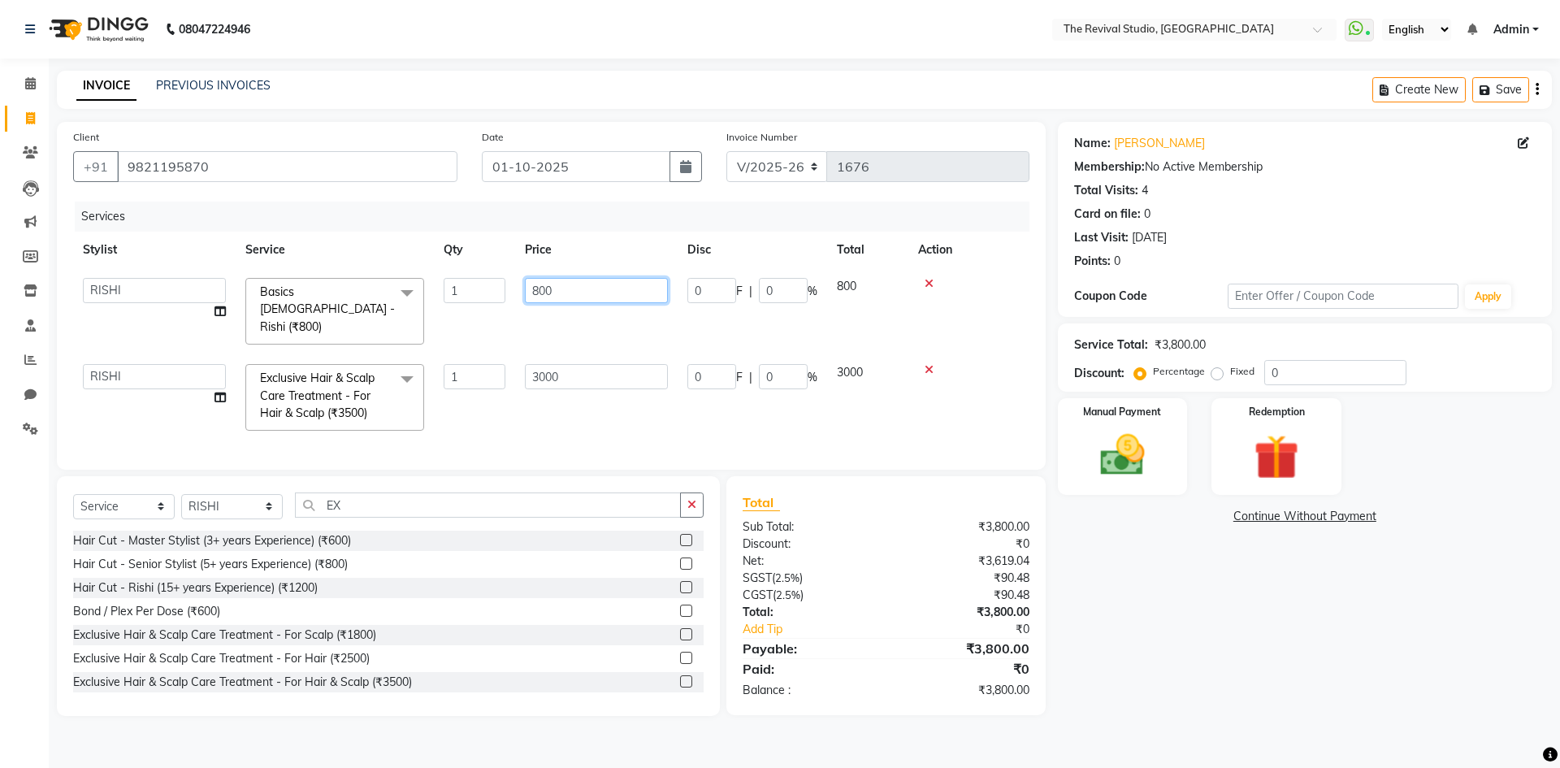
click at [576, 285] on input "800" at bounding box center [596, 290] width 143 height 25
type input "8"
type input "640"
click at [497, 427] on div "Client [PHONE_NUMBER] Date [DATE] Invoice Number V/2025 V/[PHONE_NUMBER] Servic…" at bounding box center [551, 296] width 989 height 348
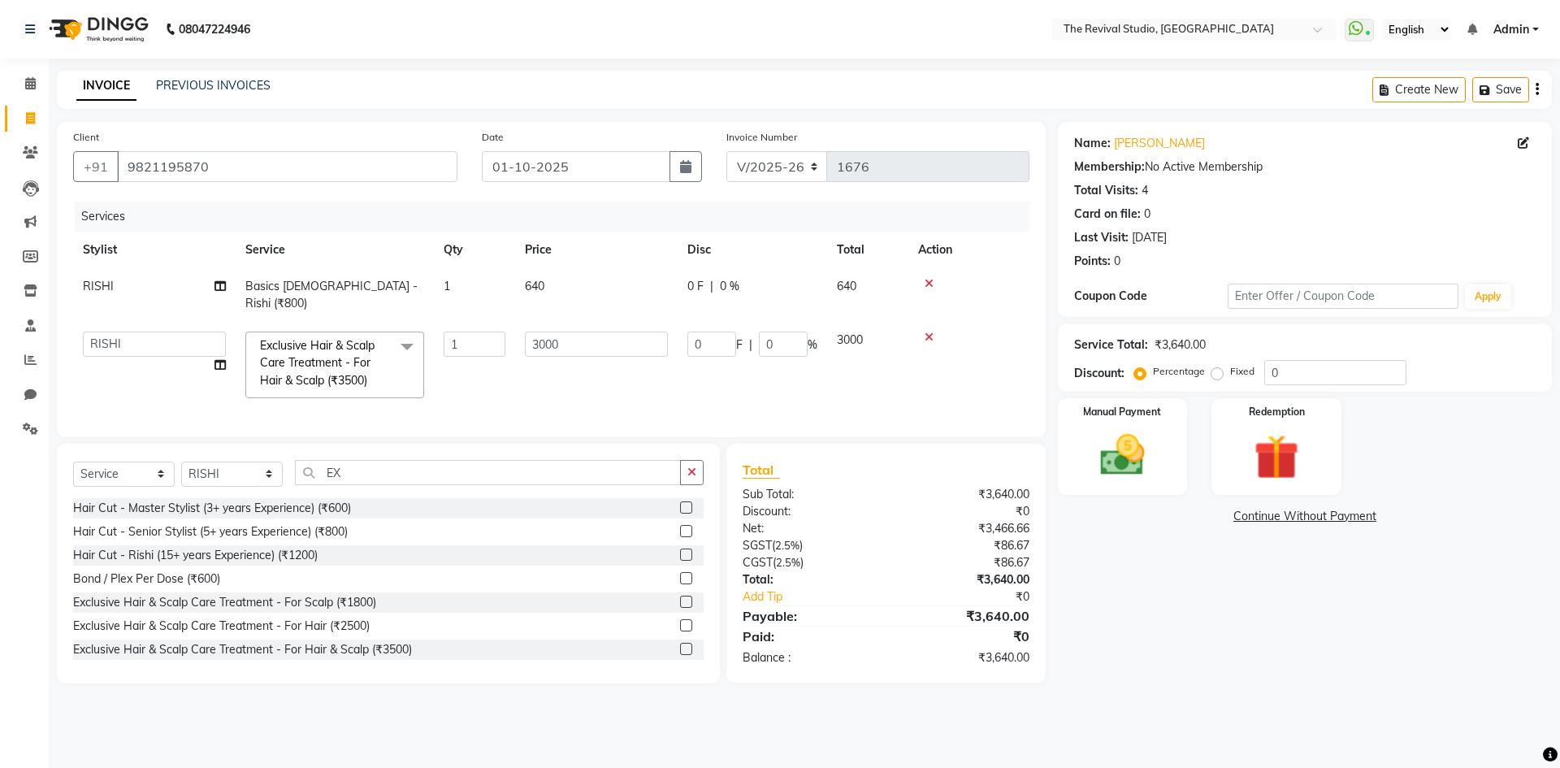
click at [371, 481] on div "Select Service Product Membership Package Voucher Prepaid Gift Card Select Styl…" at bounding box center [388, 479] width 631 height 38
click at [361, 466] on input "EX" at bounding box center [488, 472] width 386 height 25
type input "E"
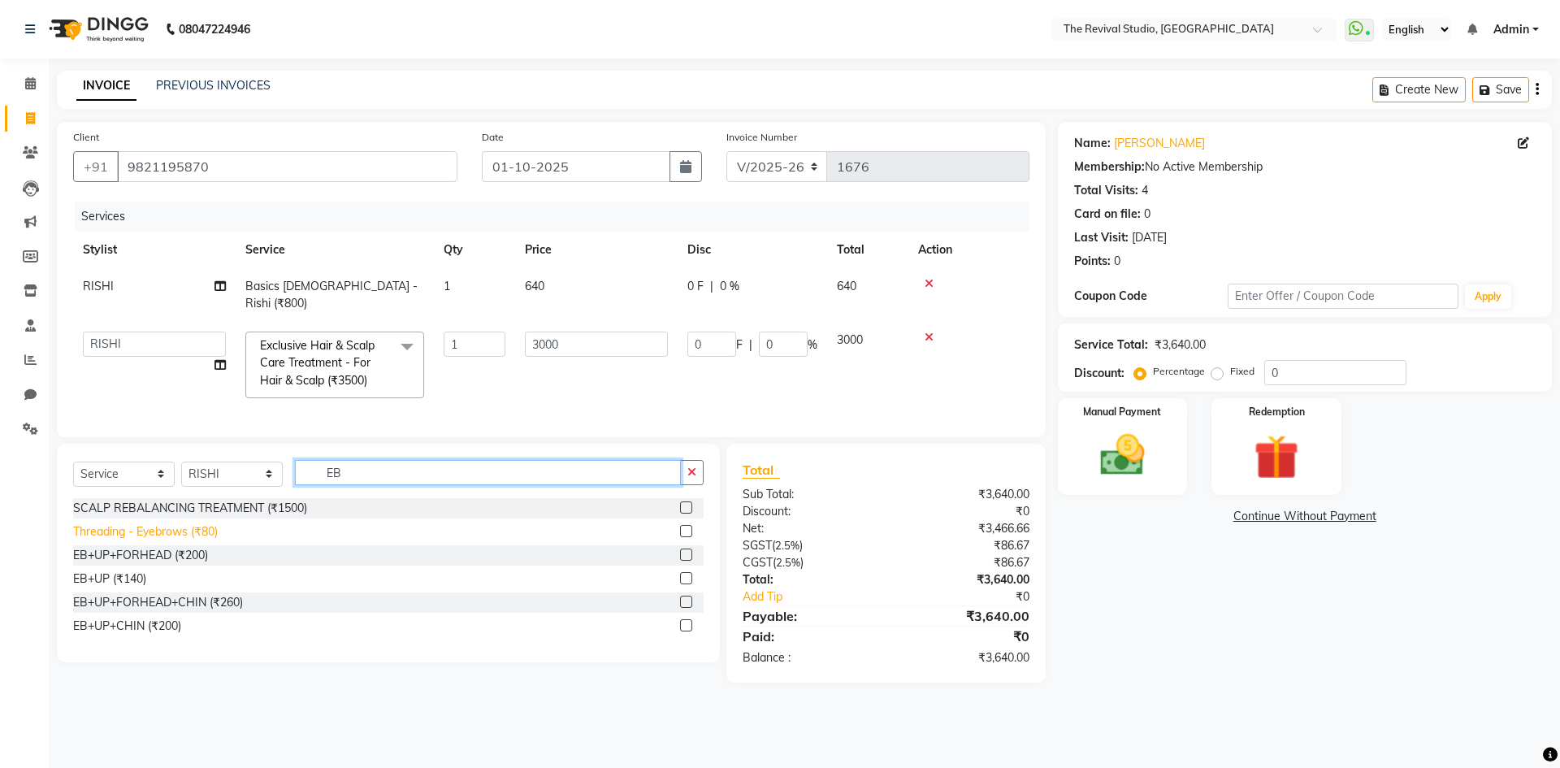
type input "EB"
click at [141, 525] on div "Threading - Eyebrows (₹80)" at bounding box center [145, 531] width 145 height 17
checkbox input "false"
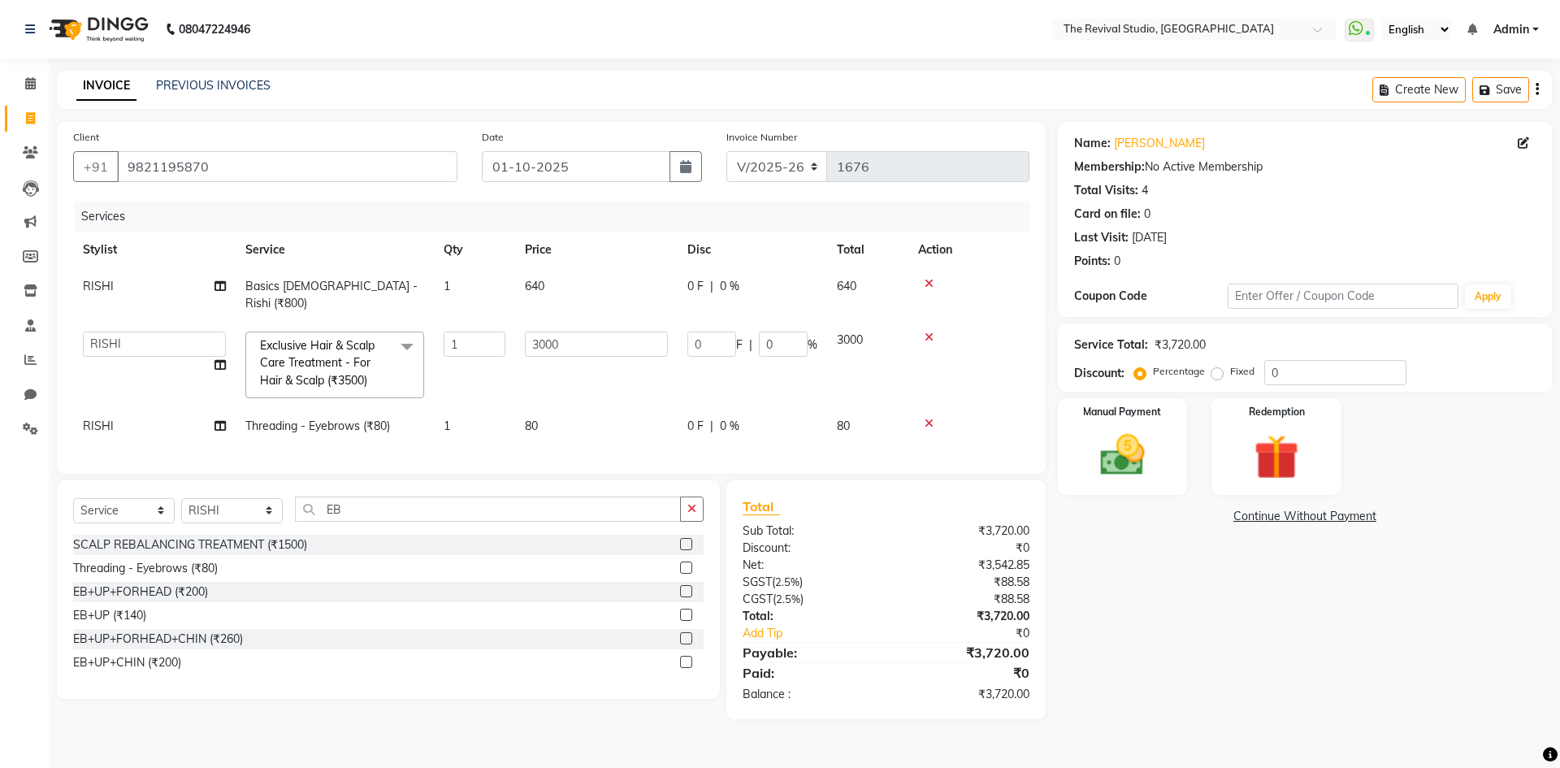
click at [586, 408] on td "80" at bounding box center [596, 426] width 163 height 37
select select "76728"
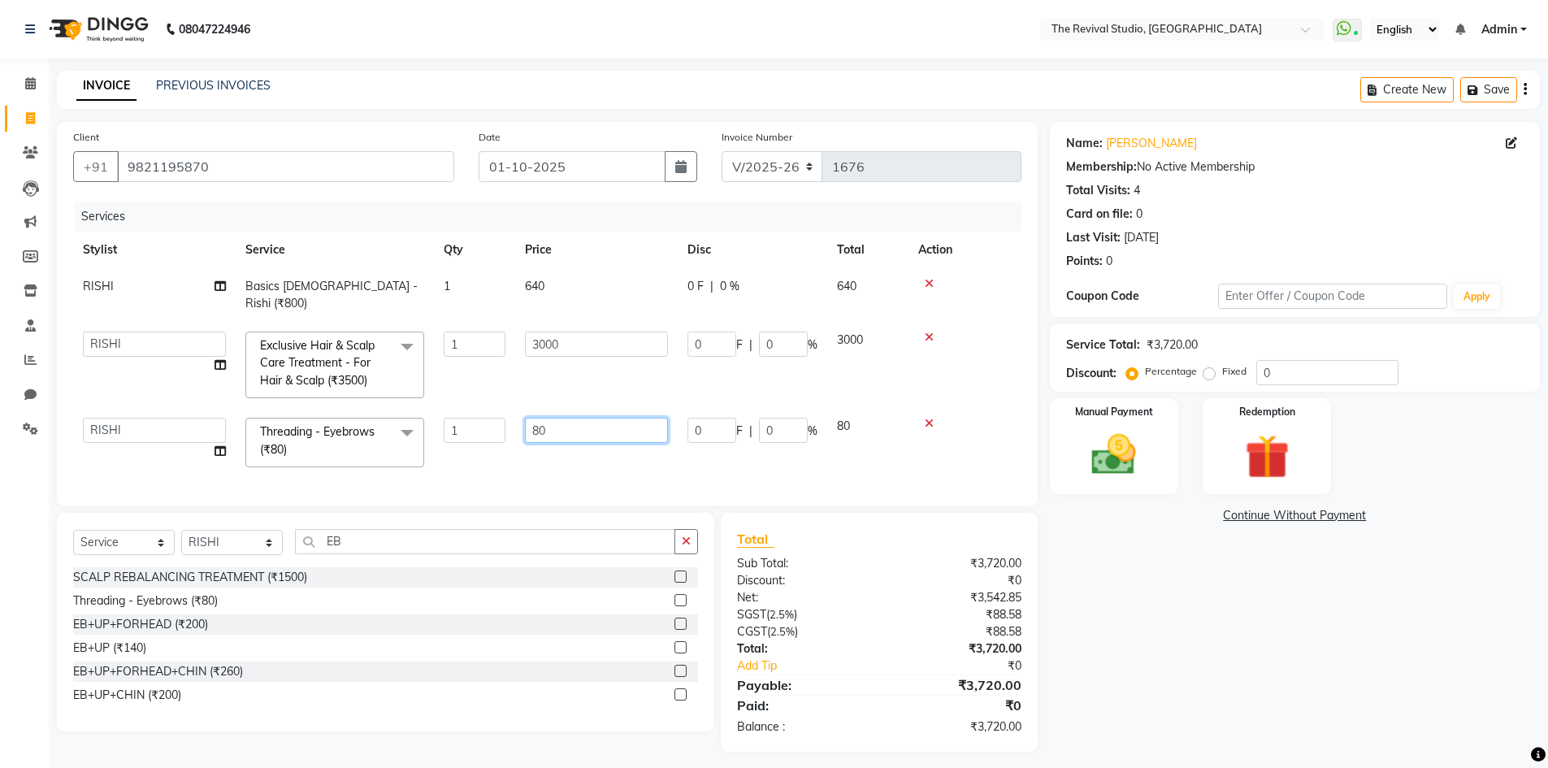
click at [608, 418] on input "80" at bounding box center [596, 430] width 143 height 25
type input "8"
type input "64"
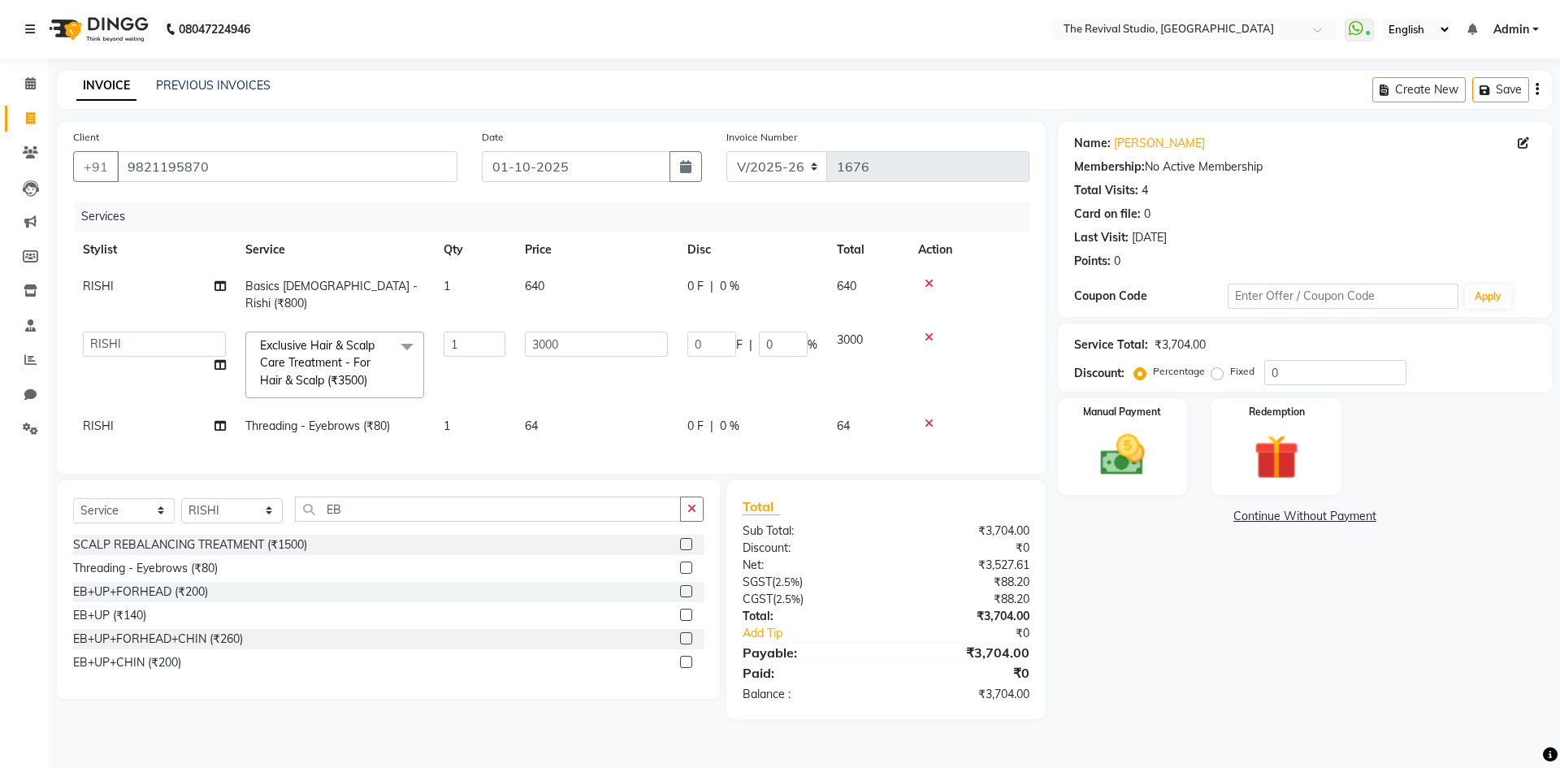
click at [528, 463] on div "Client [PHONE_NUMBER] Date [DATE] Invoice Number V/2025 V/[PHONE_NUMBER] Servic…" at bounding box center [551, 298] width 989 height 352
click at [129, 512] on select "Select Service Product Membership Package Voucher Prepaid Gift Card" at bounding box center [124, 510] width 102 height 25
select select "product"
click at [73, 498] on select "Select Service Product Membership Package Voucher Prepaid Gift Card" at bounding box center [124, 510] width 102 height 25
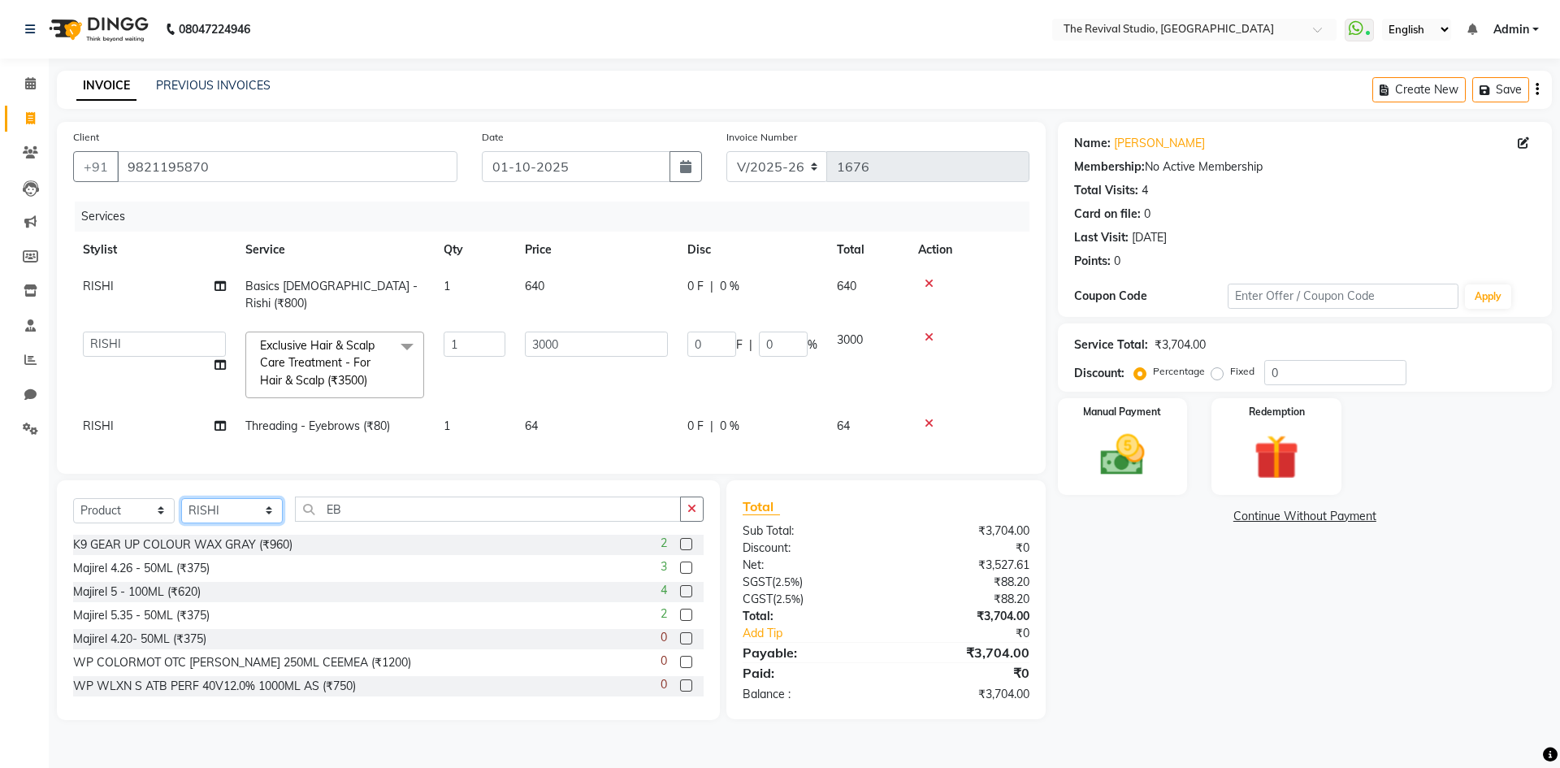
click at [209, 505] on select "Select Stylist BHARTI [PERSON_NAME] Dingg GAYATRI [PERSON_NAME] [PERSON_NAME] R…" at bounding box center [232, 510] width 102 height 25
click at [447, 497] on input "EB" at bounding box center [488, 509] width 386 height 25
type input "E"
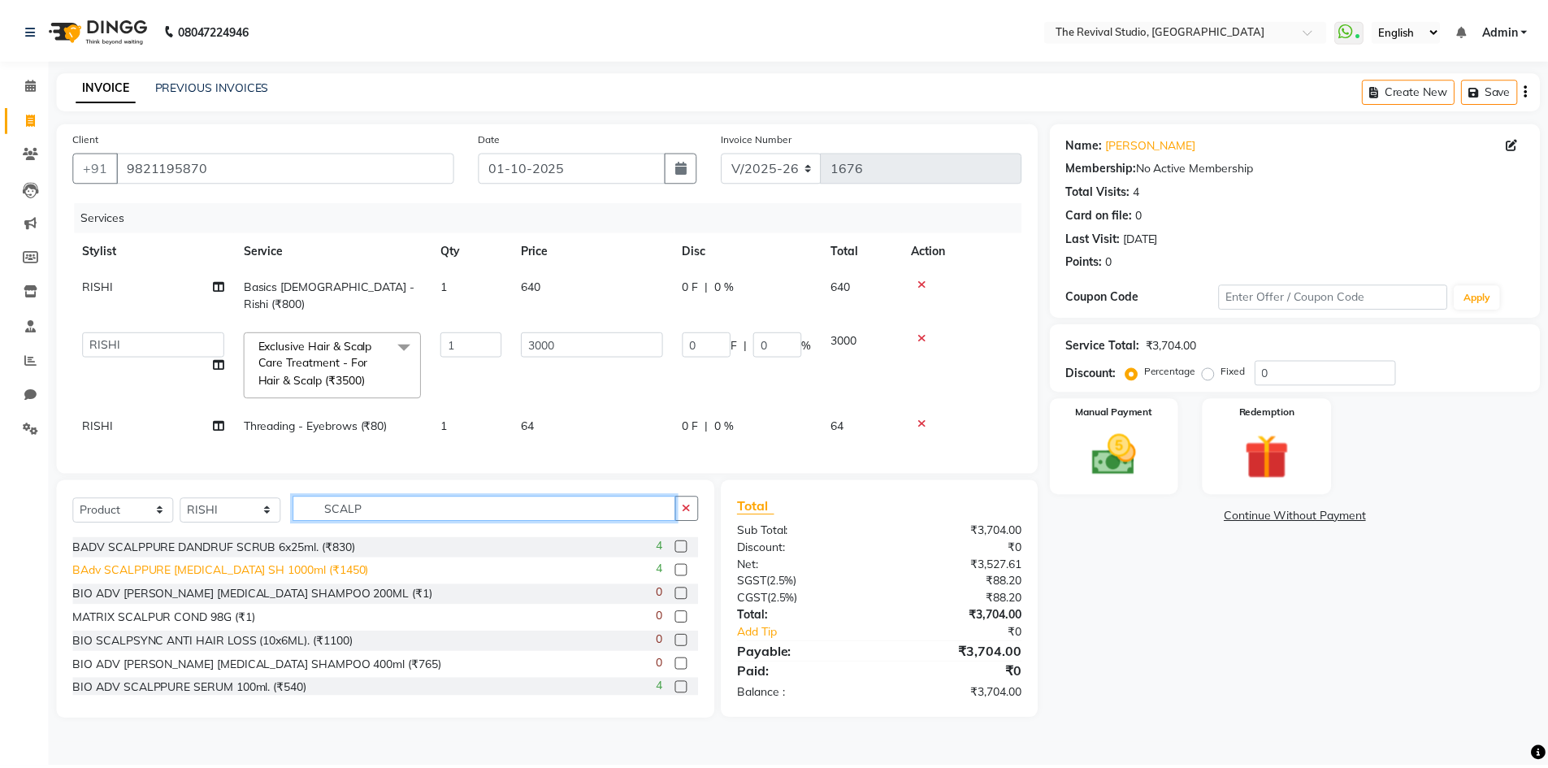
scroll to position [81, 0]
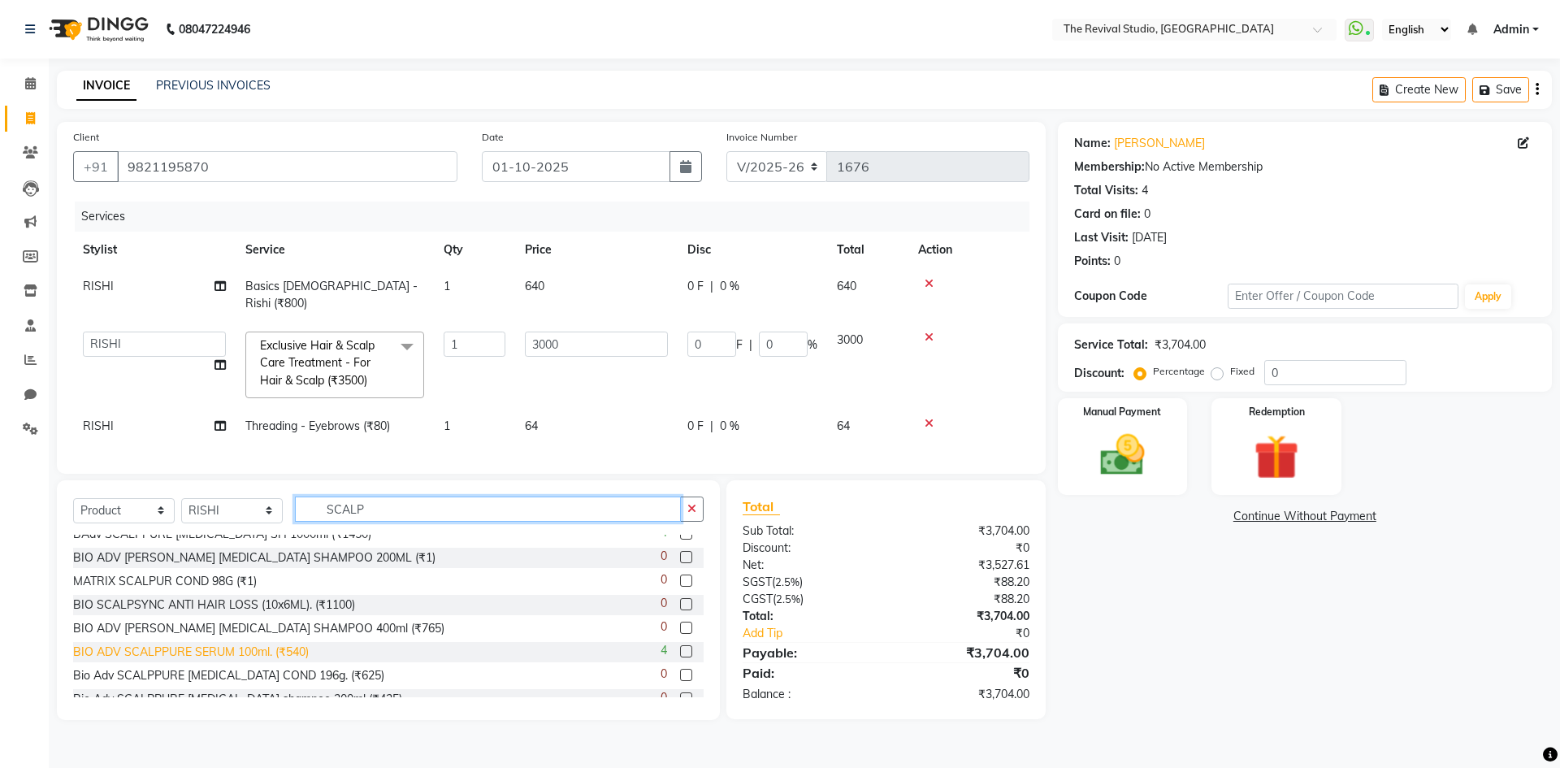
type input "SCALP"
click at [269, 650] on div "BIO ADV SCALPPURE SERUM 100ml. (₹540)" at bounding box center [191, 652] width 236 height 17
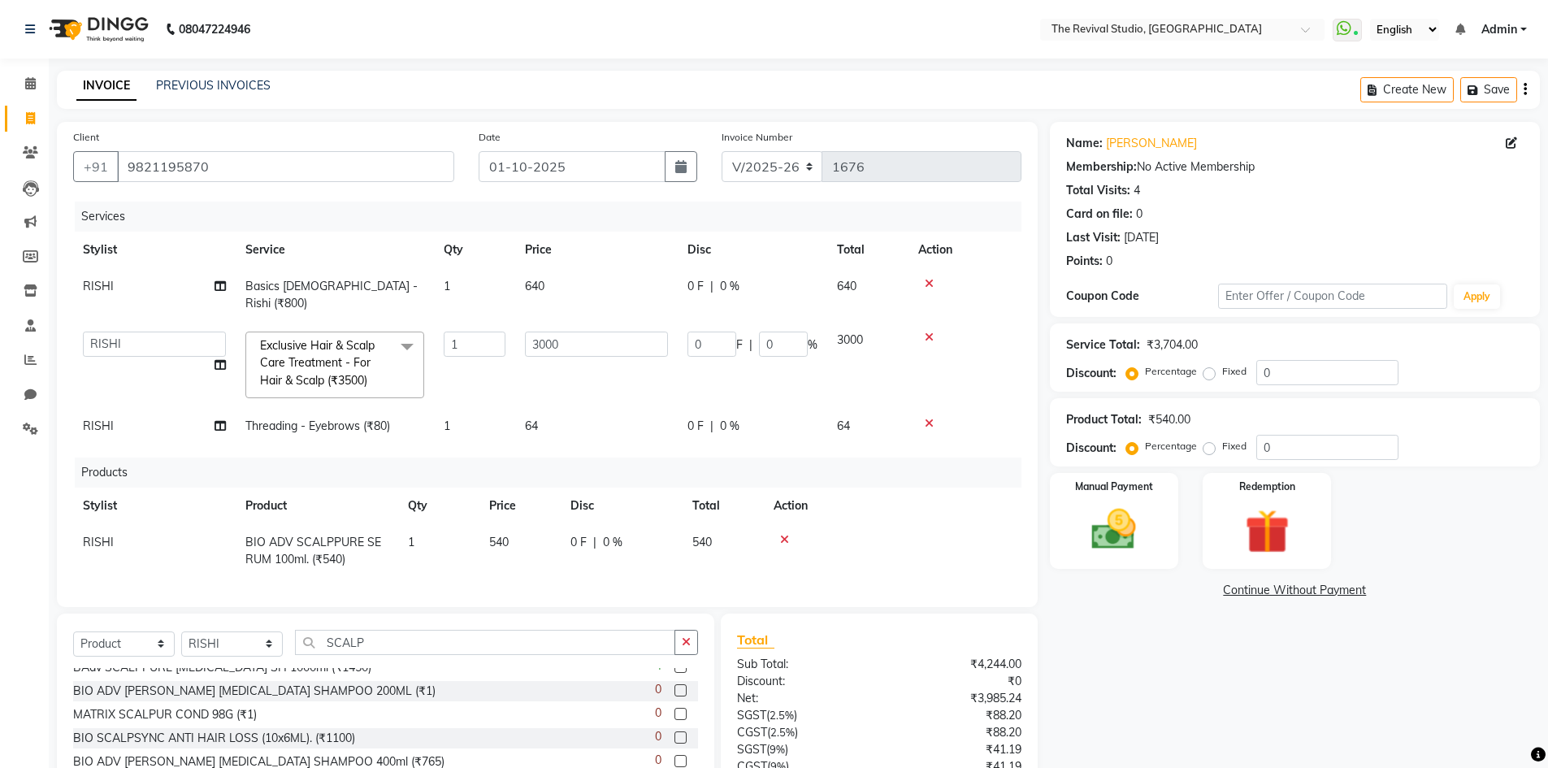
checkbox input "false"
click at [631, 556] on td "0 F | 0 %" at bounding box center [622, 551] width 122 height 54
select select "76728"
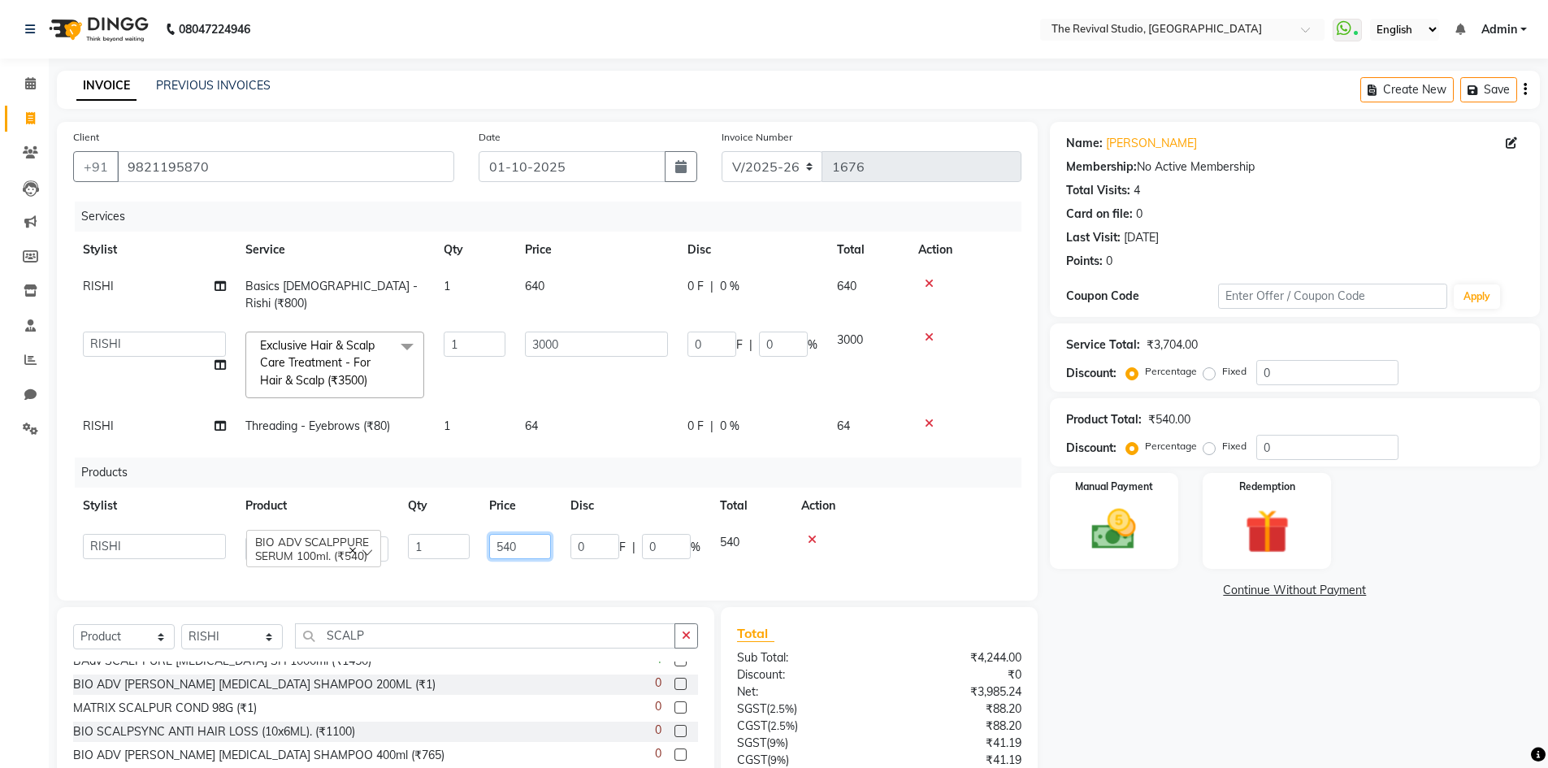
click at [532, 534] on input "540" at bounding box center [520, 546] width 62 height 25
type input "500"
click at [558, 554] on div "Services Stylist Service Qty Price Disc Total Action RISHI Basics [DEMOGRAPHIC_…" at bounding box center [547, 393] width 948 height 383
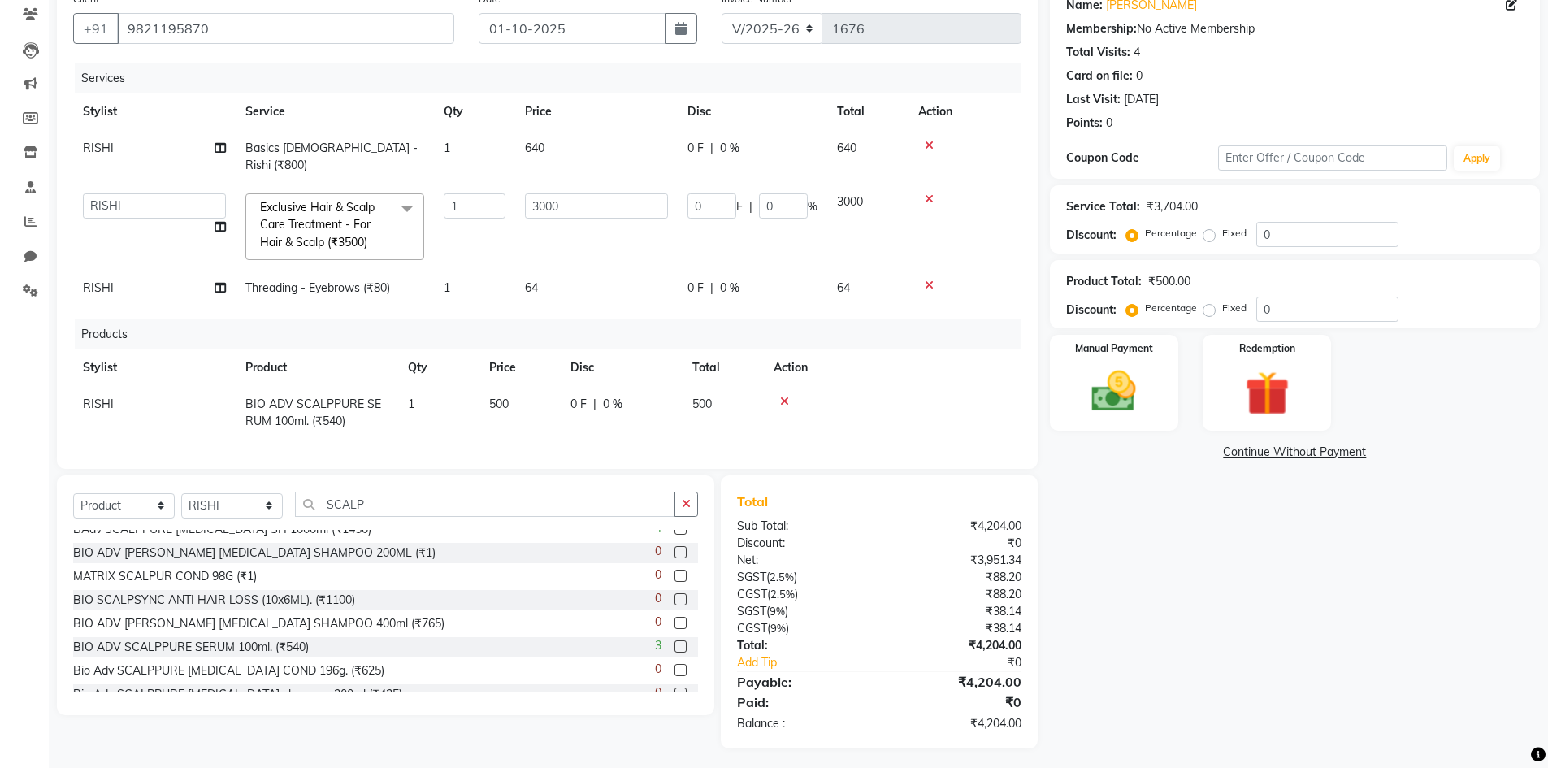
scroll to position [0, 0]
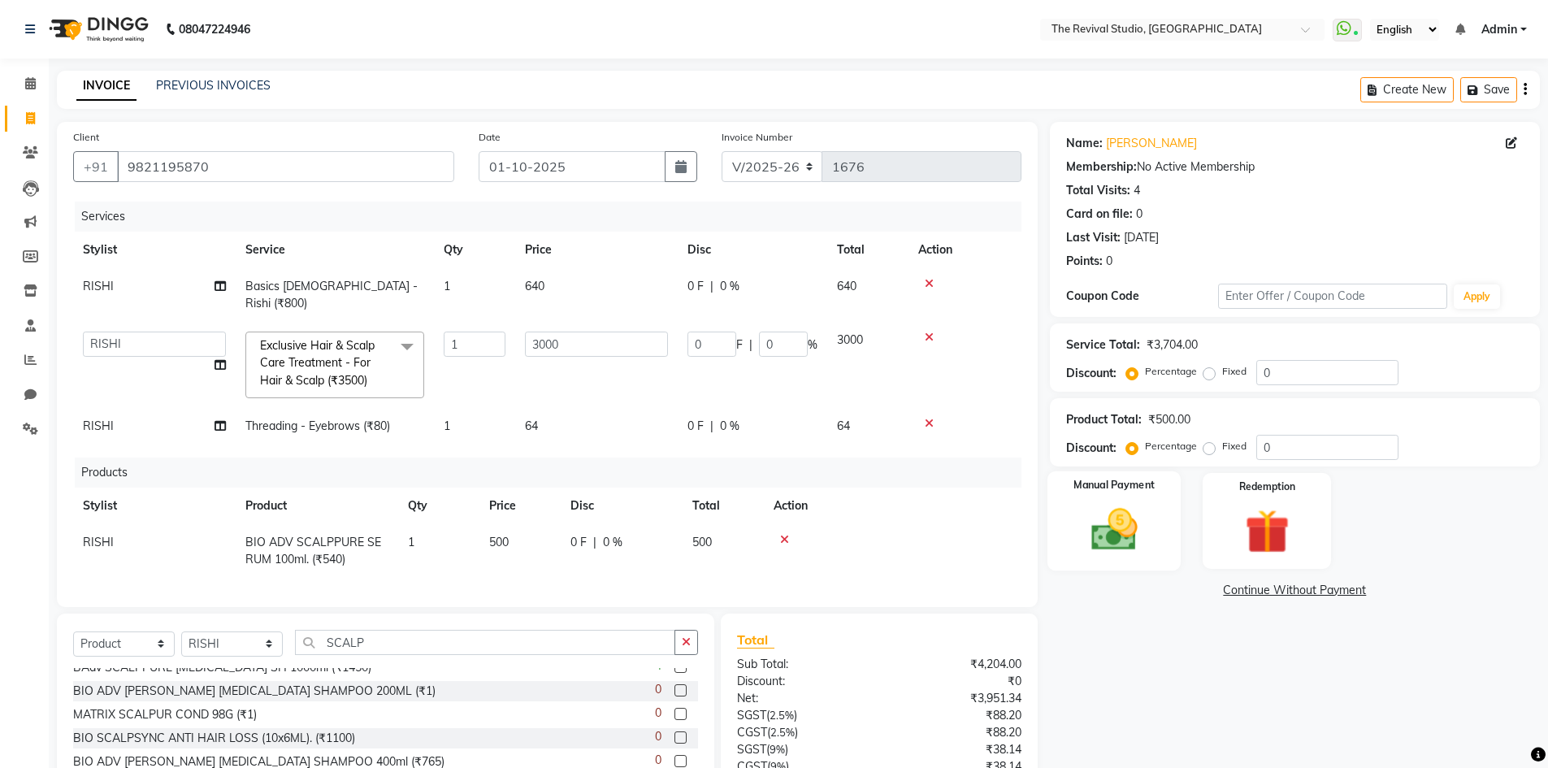
click at [1101, 529] on img at bounding box center [1114, 529] width 75 height 53
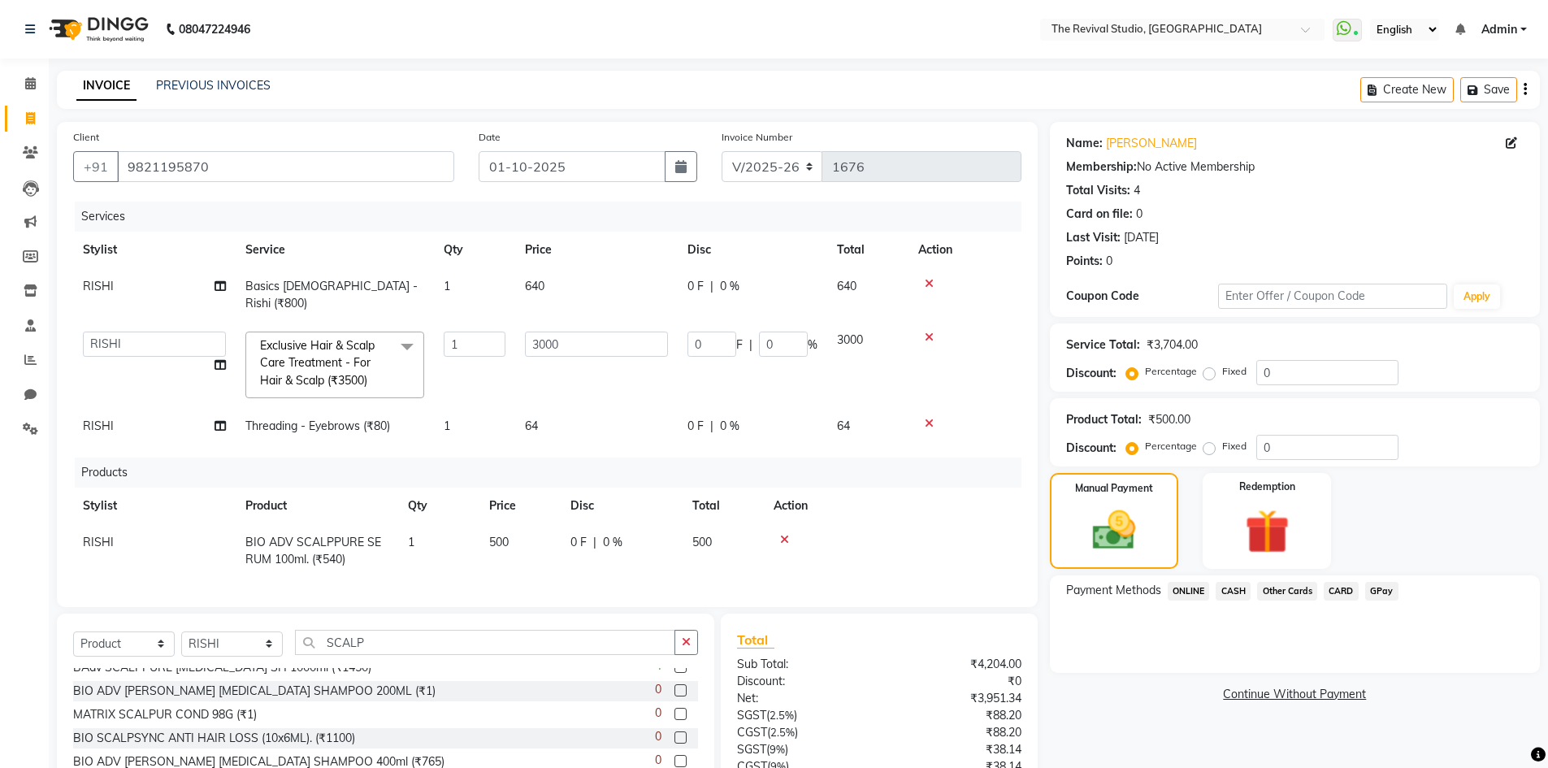
click at [1244, 592] on span "CASH" at bounding box center [1233, 591] width 35 height 19
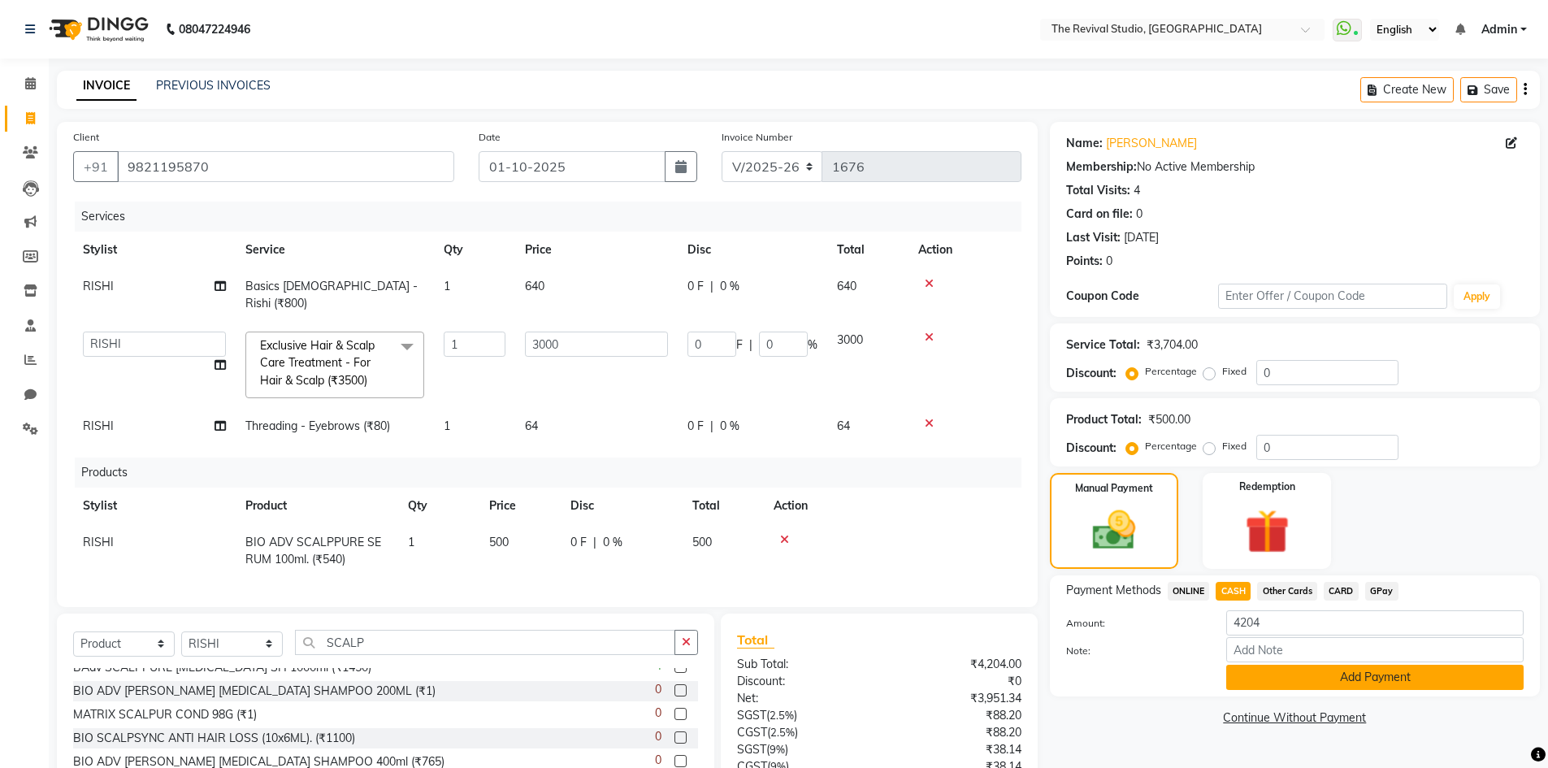
click at [1282, 671] on button "Add Payment" at bounding box center [1374, 677] width 297 height 25
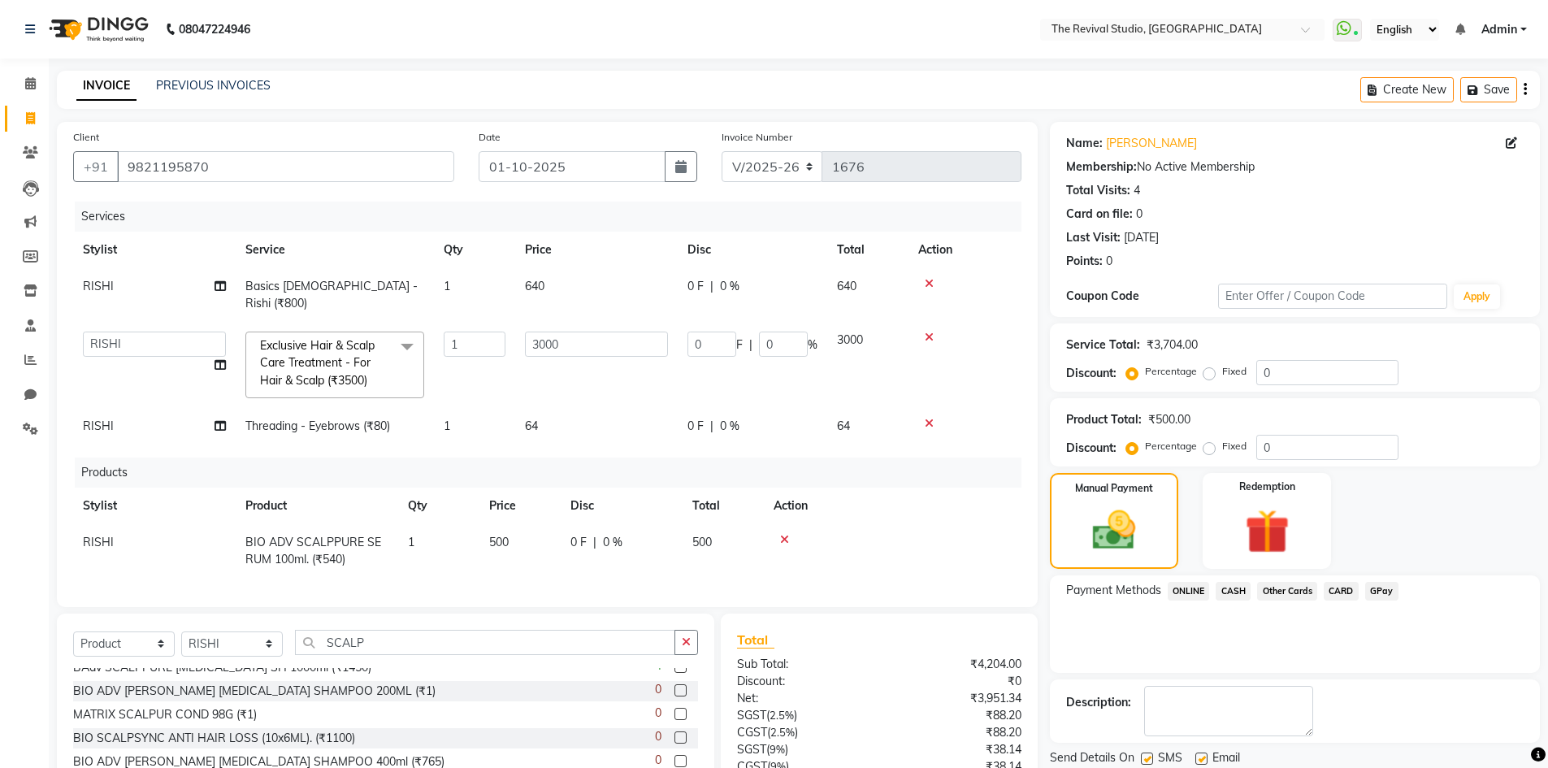
scroll to position [196, 0]
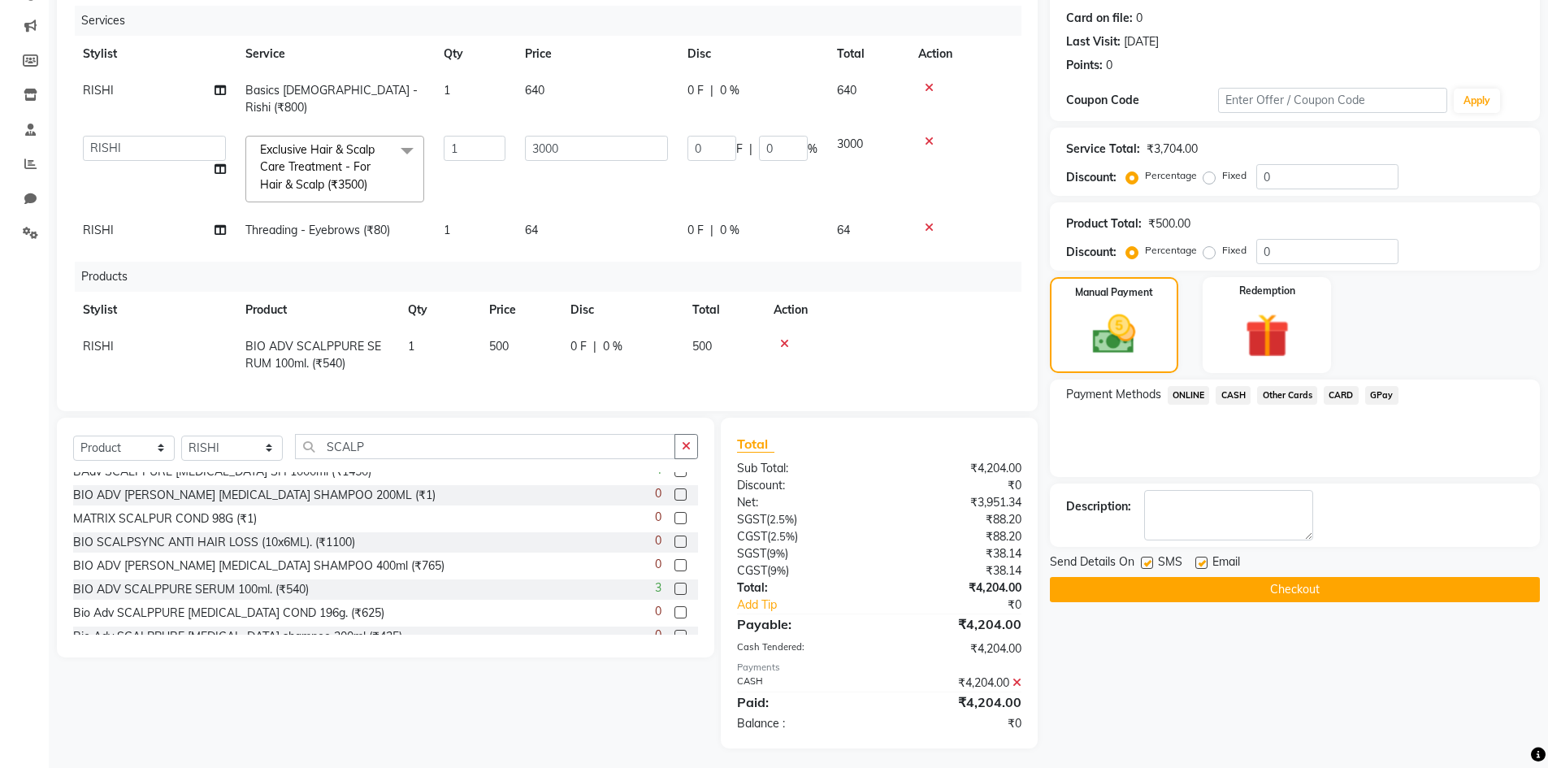
click at [1257, 589] on button "Checkout" at bounding box center [1295, 589] width 490 height 25
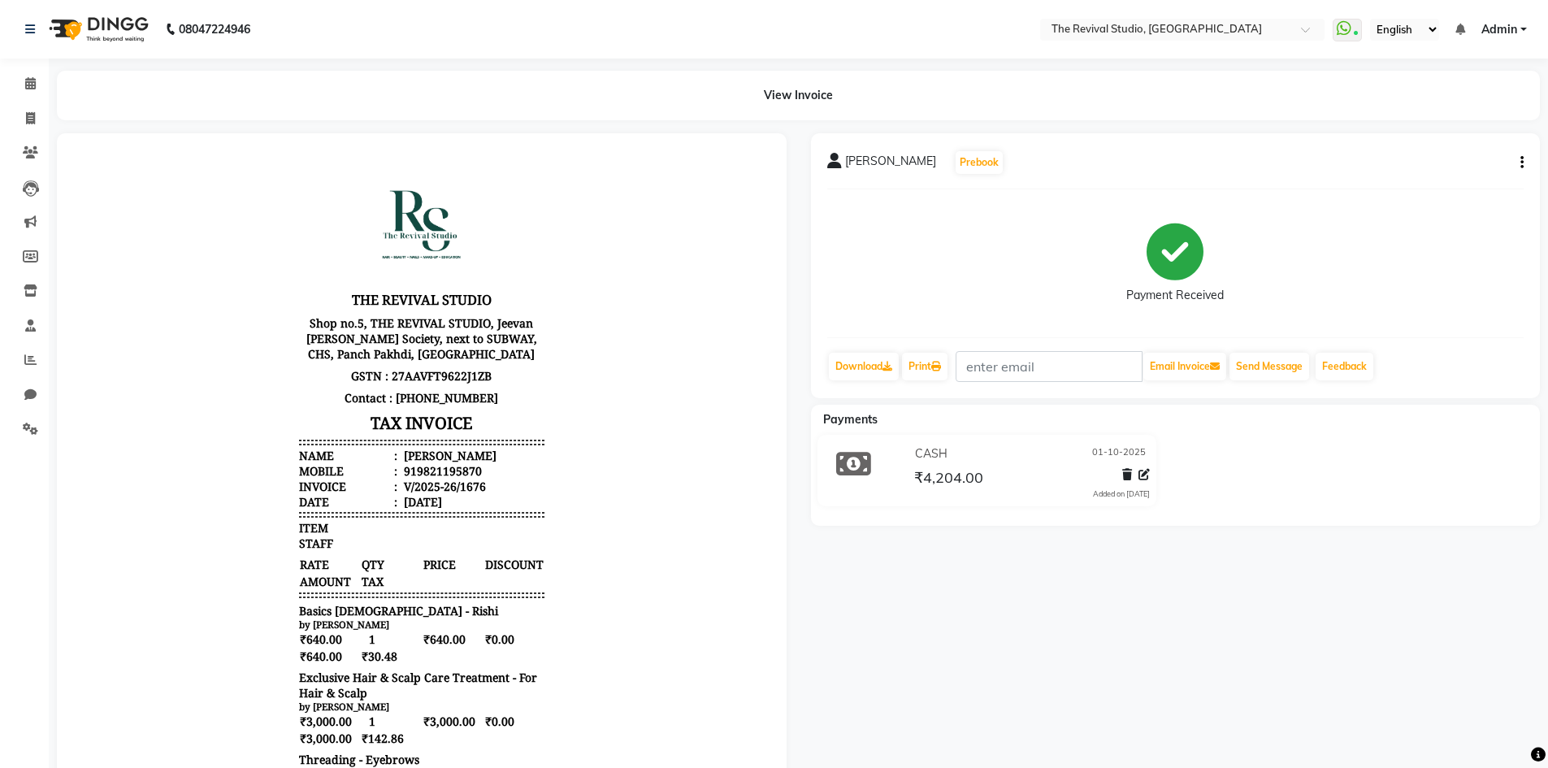
click at [872, 575] on div "[PERSON_NAME] Prebook Payment Received Download Print Email Invoice Send Messag…" at bounding box center [1176, 617] width 754 height 968
